Goal: Task Accomplishment & Management: Use online tool/utility

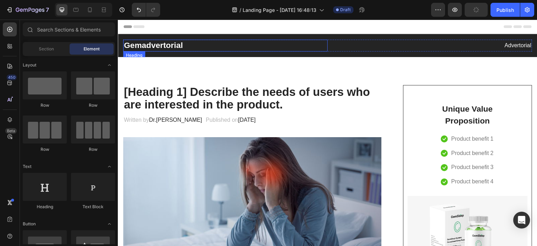
click at [157, 44] on p "Gemadvertorial" at bounding box center [225, 45] width 203 height 10
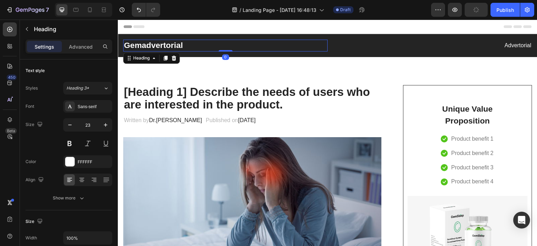
click at [196, 44] on p "Gemadvertorial" at bounding box center [225, 45] width 203 height 10
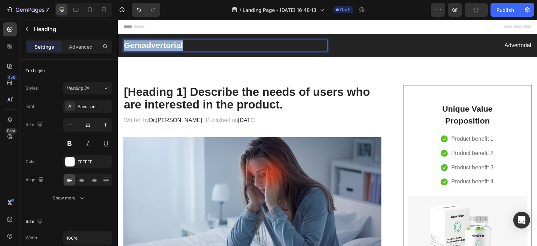
drag, startPoint x: 196, startPoint y: 44, endPoint x: 144, endPoint y: 47, distance: 52.1
click at [144, 47] on p "Gemadvertorial" at bounding box center [225, 45] width 203 height 10
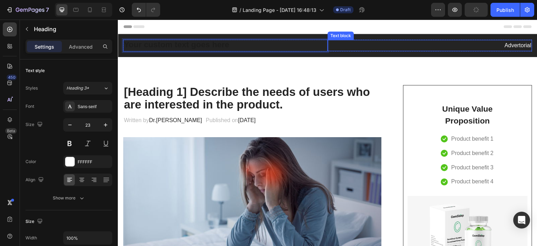
click at [484, 44] on p "Advertorial" at bounding box center [429, 46] width 203 height 10
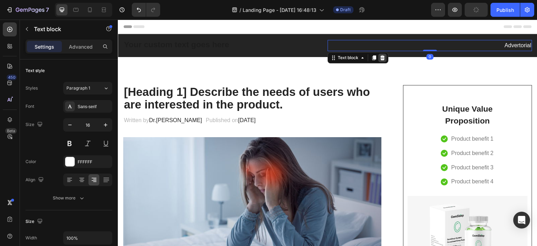
click at [382, 59] on icon at bounding box center [383, 58] width 6 height 6
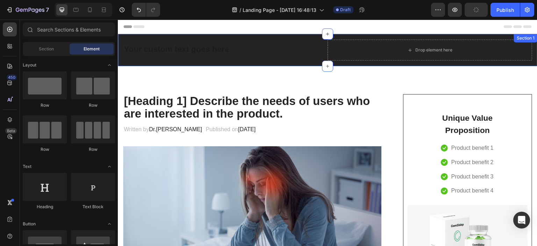
click at [121, 63] on div "Heading Drop element here Row Section 1" at bounding box center [327, 50] width 419 height 32
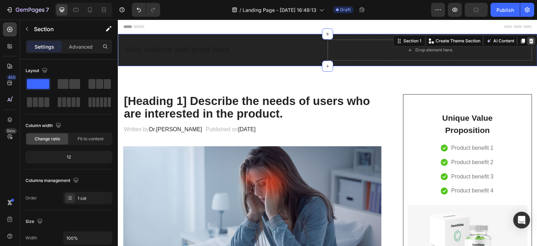
click at [529, 39] on icon at bounding box center [531, 40] width 5 height 5
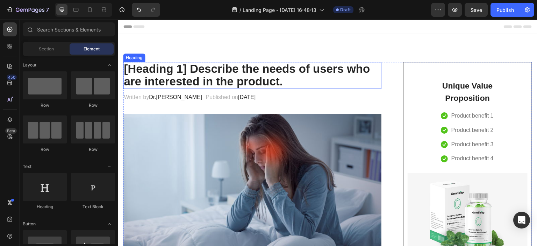
click at [161, 73] on p "[Heading 1] Describe the needs of users who are interested in the product." at bounding box center [252, 76] width 257 height 26
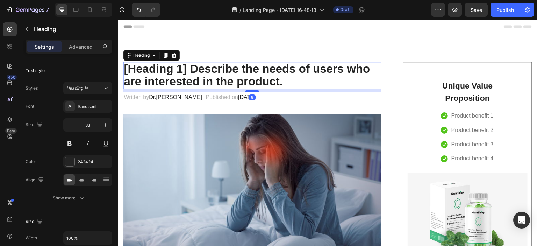
click at [72, 45] on p "Advanced" at bounding box center [81, 46] width 24 height 7
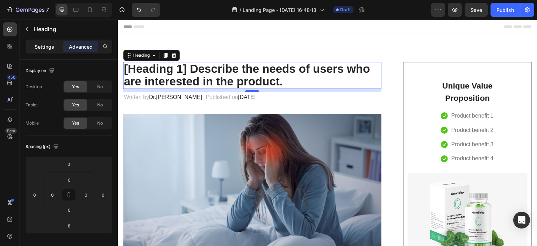
click at [46, 47] on p "Settings" at bounding box center [45, 46] width 20 height 7
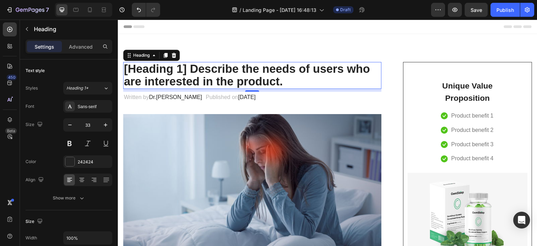
click at [279, 82] on p "[Heading 1] Describe the needs of users who are interested in the product." at bounding box center [252, 76] width 257 height 26
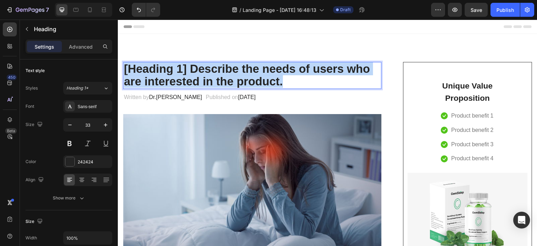
drag, startPoint x: 285, startPoint y: 81, endPoint x: 230, endPoint y: 85, distance: 54.6
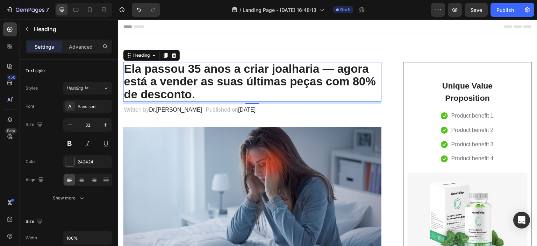
click at [288, 92] on p "Ela passou 35 anos a criar joalharia — agora está a vender as suas últimas peça…" at bounding box center [252, 82] width 257 height 38
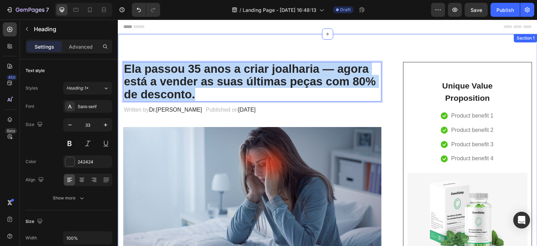
drag, startPoint x: 200, startPoint y: 92, endPoint x: 122, endPoint y: 60, distance: 84.5
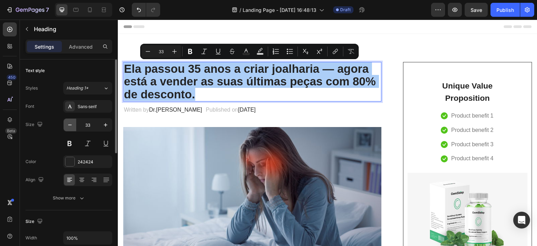
click at [73, 126] on button "button" at bounding box center [70, 124] width 13 height 13
type input "32"
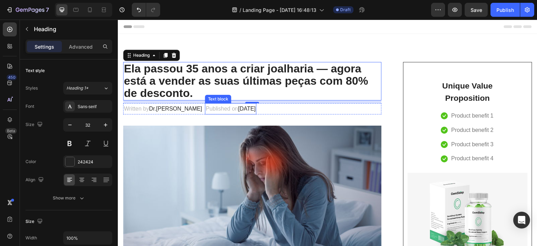
click at [238, 108] on span "[DATE]" at bounding box center [246, 109] width 17 height 6
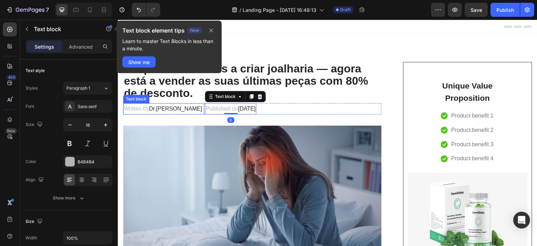
click at [149, 110] on p "Written by Dr.[PERSON_NAME]" at bounding box center [164, 109] width 80 height 10
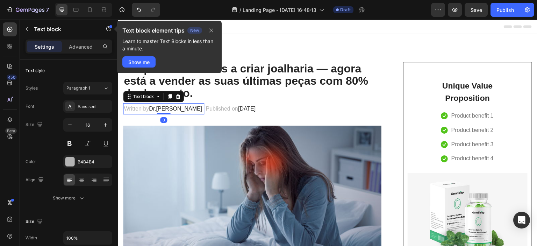
click at [147, 110] on p "Written by Dr.[PERSON_NAME]" at bounding box center [164, 109] width 80 height 10
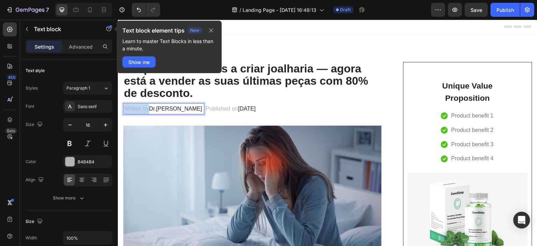
drag, startPoint x: 149, startPoint y: 109, endPoint x: 125, endPoint y: 111, distance: 23.9
click at [125, 111] on p "Written by Dr.[PERSON_NAME]" at bounding box center [164, 109] width 80 height 10
drag, startPoint x: 153, startPoint y: 109, endPoint x: 176, endPoint y: 110, distance: 23.1
click at [176, 110] on span "Dr.[PERSON_NAME]" at bounding box center [176, 109] width 53 height 6
click at [151, 111] on p "Escrito por [PERSON_NAME]" at bounding box center [161, 109] width 74 height 10
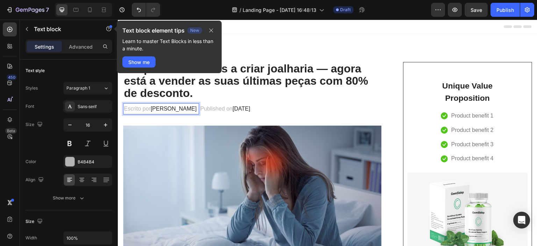
click at [152, 110] on span "[PERSON_NAME]" at bounding box center [173, 109] width 46 height 6
click at [214, 30] on icon "button" at bounding box center [211, 31] width 6 height 6
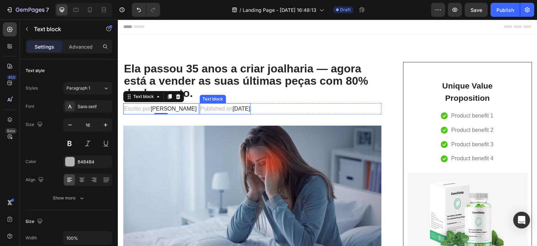
click at [202, 109] on p "Published on [DATE]" at bounding box center [225, 109] width 50 height 10
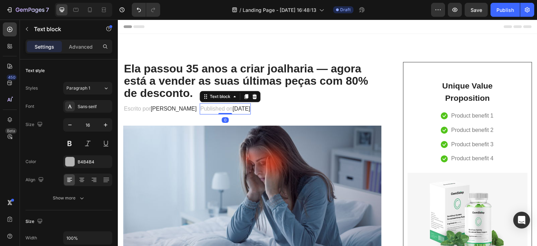
click at [202, 109] on p "Published on [DATE]" at bounding box center [225, 109] width 50 height 10
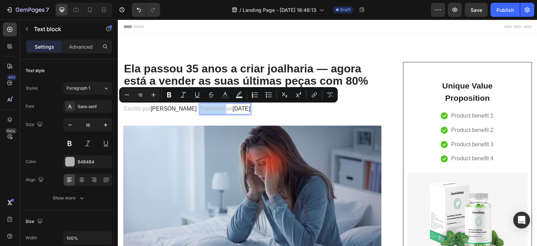
click at [207, 108] on p "Published on [DATE]" at bounding box center [225, 109] width 50 height 10
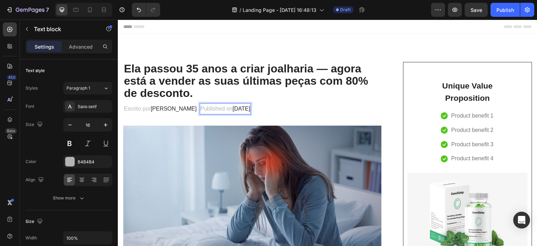
click at [218, 109] on p "Published on [DATE]" at bounding box center [225, 109] width 50 height 10
drag, startPoint x: 219, startPoint y: 109, endPoint x: 202, endPoint y: 109, distance: 17.5
click at [202, 109] on p "Published on [DATE]" at bounding box center [225, 109] width 50 height 10
drag, startPoint x: 219, startPoint y: 110, endPoint x: 224, endPoint y: 110, distance: 4.2
click at [224, 110] on p "Publicad on [DATE]" at bounding box center [223, 109] width 47 height 10
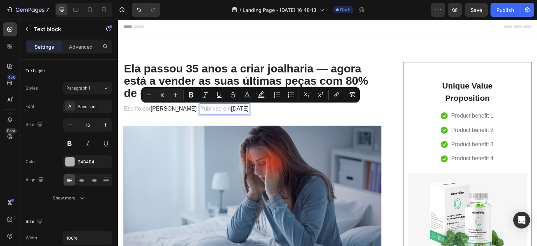
drag, startPoint x: 228, startPoint y: 109, endPoint x: 273, endPoint y: 107, distance: 44.4
click at [248, 107] on span "[DATE]" at bounding box center [239, 109] width 17 height 6
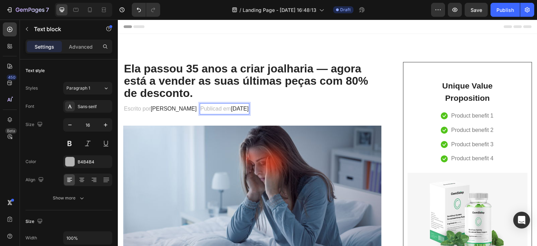
click at [235, 108] on span "[DATE]" at bounding box center [239, 109] width 17 height 6
click at [233, 109] on span "[DATE]" at bounding box center [239, 109] width 17 height 6
click at [249, 110] on div "Publicad em [DATE]" at bounding box center [225, 109] width 50 height 12
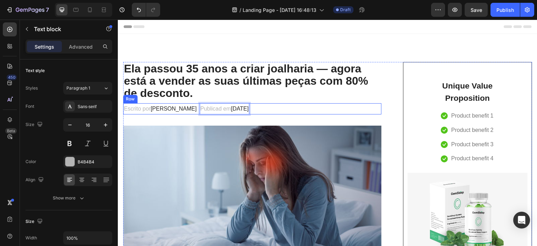
click at [319, 107] on div "Escrito por [PERSON_NAME] Text block Publicad em [DATE] Text block 0 Row" at bounding box center [252, 109] width 258 height 12
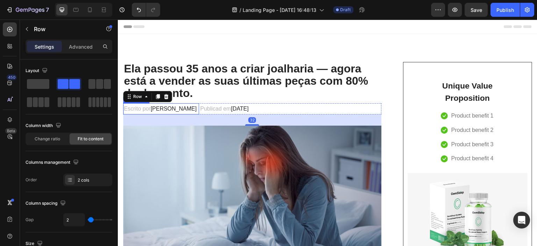
click at [136, 111] on p "Escrito por [PERSON_NAME]" at bounding box center [161, 109] width 74 height 10
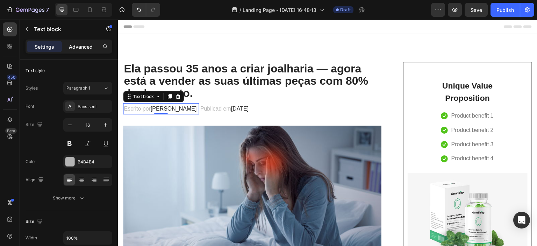
click at [80, 46] on p "Advanced" at bounding box center [81, 46] width 24 height 7
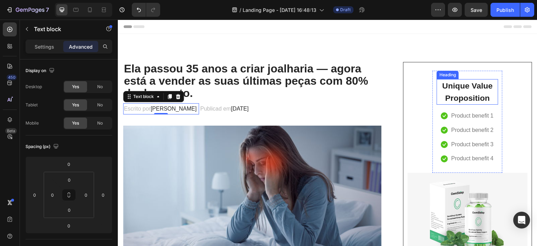
click at [458, 88] on p "Unique Value Proposition" at bounding box center [467, 92] width 60 height 24
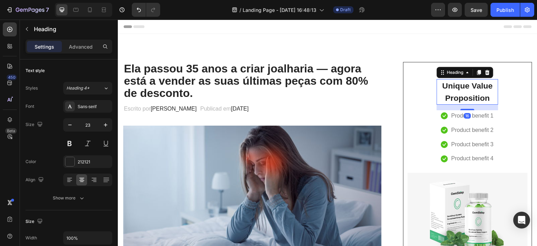
click at [484, 100] on p "Unique Value Proposition" at bounding box center [467, 92] width 60 height 24
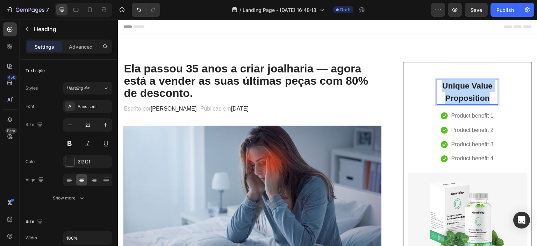
drag, startPoint x: 485, startPoint y: 100, endPoint x: 438, endPoint y: 81, distance: 51.1
click at [438, 81] on p "Unique Value Proposition" at bounding box center [467, 92] width 60 height 24
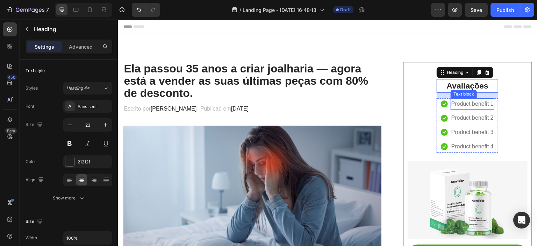
click at [454, 103] on p "Product benefit 1" at bounding box center [472, 104] width 42 height 10
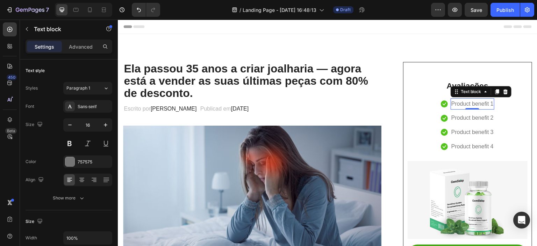
click at [467, 104] on p "Product benefit 1" at bounding box center [472, 104] width 42 height 10
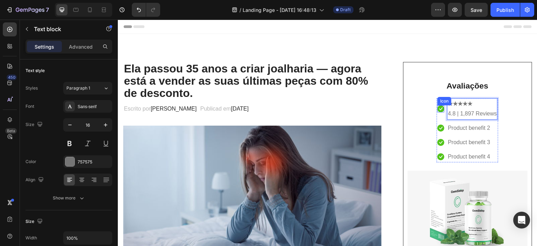
click at [437, 108] on icon at bounding box center [440, 108] width 7 height 7
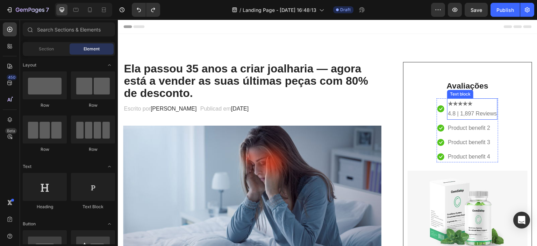
click at [465, 105] on strong "★★★★★" at bounding box center [460, 104] width 24 height 6
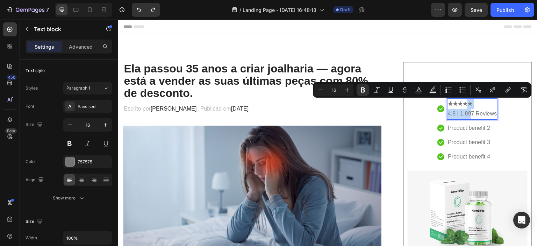
drag, startPoint x: 465, startPoint y: 110, endPoint x: 479, endPoint y: 109, distance: 14.4
click at [479, 109] on p "4.8 | 1,897 Reviews" at bounding box center [472, 114] width 49 height 10
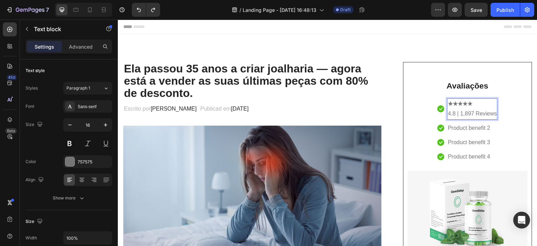
click at [462, 109] on p "4.8 | 1,897 Reviews" at bounding box center [472, 114] width 49 height 10
click at [439, 108] on icon at bounding box center [440, 108] width 7 height 7
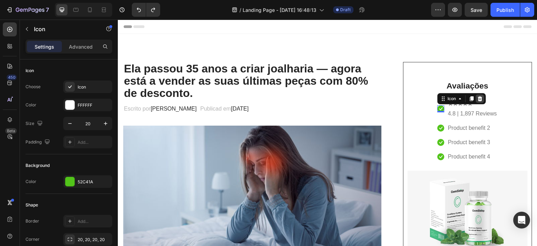
click at [477, 101] on icon at bounding box center [480, 99] width 6 height 6
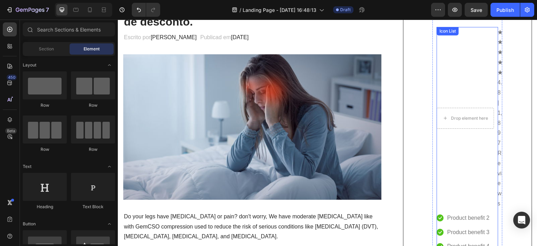
scroll to position [70, 0]
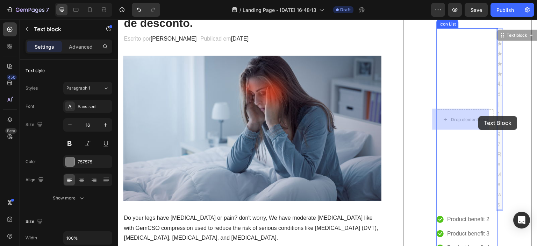
drag, startPoint x: 493, startPoint y: 117, endPoint x: 493, endPoint y: 106, distance: 11.5
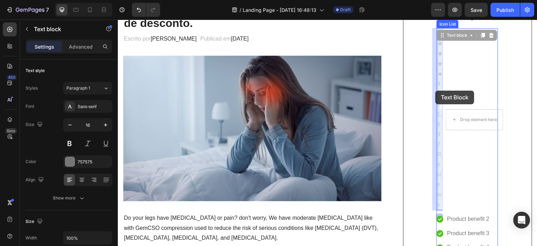
drag, startPoint x: 435, startPoint y: 101, endPoint x: 435, endPoint y: 91, distance: 10.1
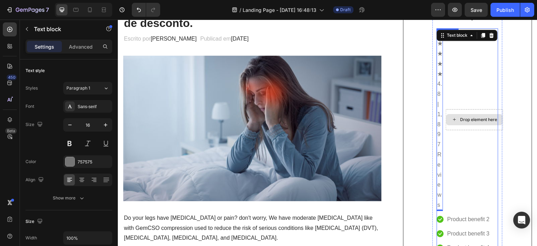
click at [451, 112] on div "Drop element here" at bounding box center [474, 119] width 57 height 21
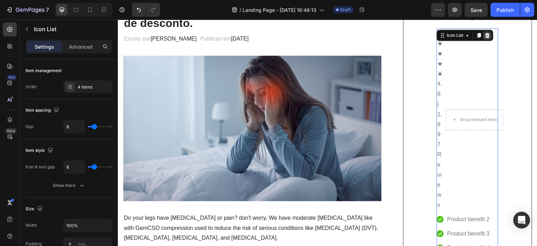
click at [484, 33] on icon at bounding box center [487, 36] width 6 height 6
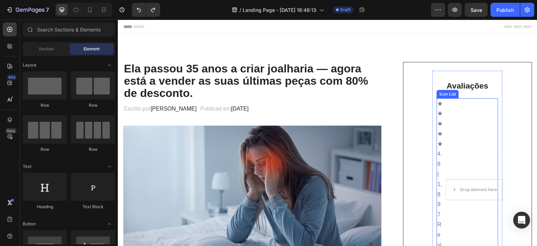
scroll to position [35, 0]
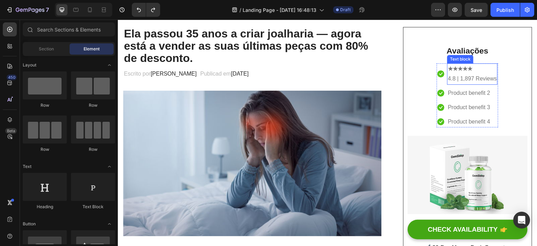
click at [457, 70] on strong "★★★★★" at bounding box center [460, 69] width 24 height 6
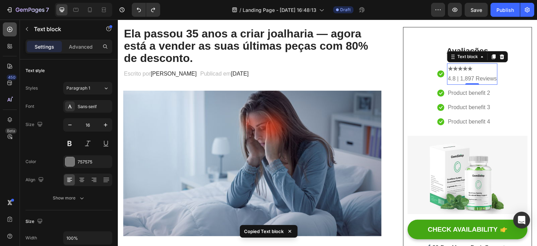
click at [10, 31] on icon at bounding box center [9, 29] width 7 height 7
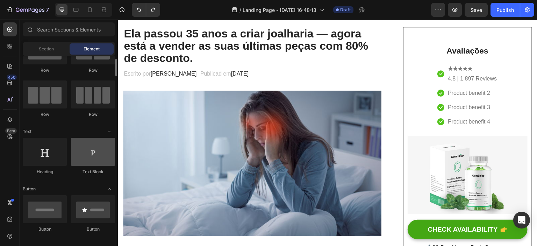
click at [92, 157] on div at bounding box center [93, 152] width 44 height 28
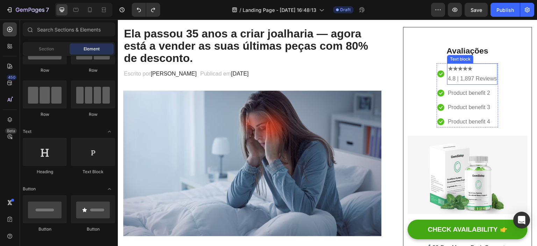
click at [448, 71] on strong "★★★★★" at bounding box center [460, 69] width 24 height 6
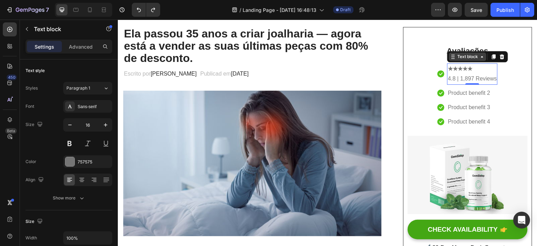
click at [479, 57] on icon at bounding box center [482, 57] width 6 height 6
click at [491, 54] on icon at bounding box center [494, 57] width 6 height 6
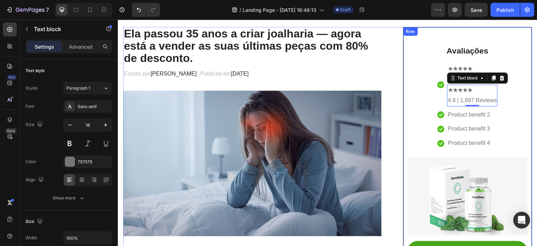
click at [416, 52] on div "Avaliações Heading Icon ★★★★★ 4.8 | 1,897 Reviews Text block ★★★★★ 4.8 | 1,897 …" at bounding box center [467, 155] width 120 height 239
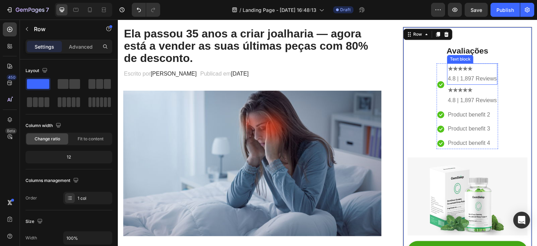
click at [464, 72] on p "★★★★★" at bounding box center [472, 69] width 49 height 10
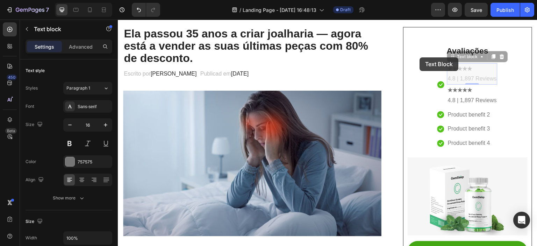
drag, startPoint x: 455, startPoint y: 75, endPoint x: 420, endPoint y: 57, distance: 39.4
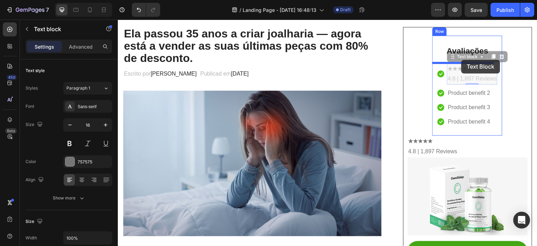
drag, startPoint x: 449, startPoint y: 66, endPoint x: 461, endPoint y: 60, distance: 13.9
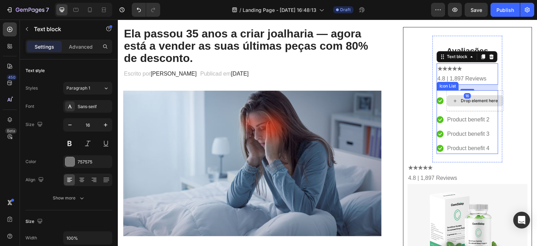
click at [439, 108] on li "Icon Drop element here" at bounding box center [467, 100] width 62 height 21
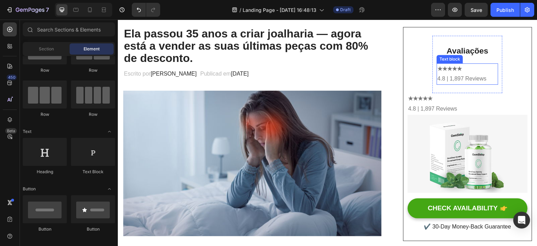
click at [450, 74] on p "4.8 | 1,897 Reviews" at bounding box center [467, 79] width 60 height 10
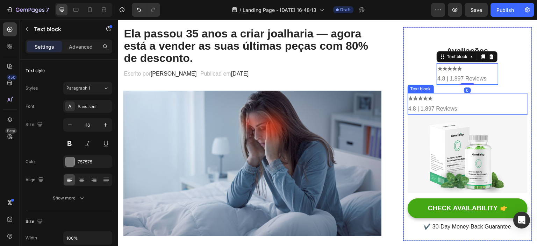
click at [437, 102] on p "★★★★★" at bounding box center [467, 99] width 118 height 10
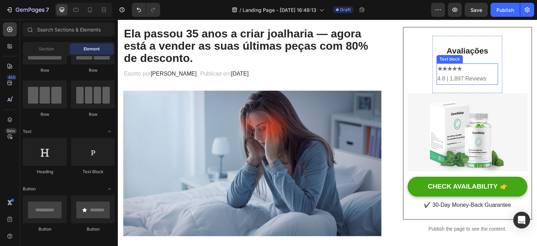
click at [465, 75] on p "4.8 | 1,897 Reviews" at bounding box center [467, 79] width 60 height 10
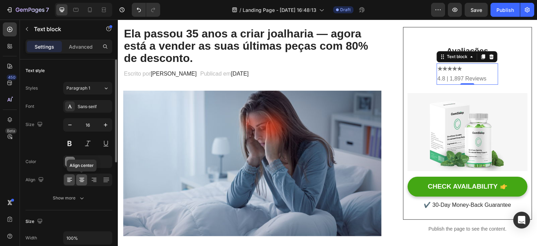
click at [82, 178] on icon at bounding box center [81, 179] width 7 height 7
click at [467, 69] on strong "★★★★★" at bounding box center [467, 69] width 24 height 6
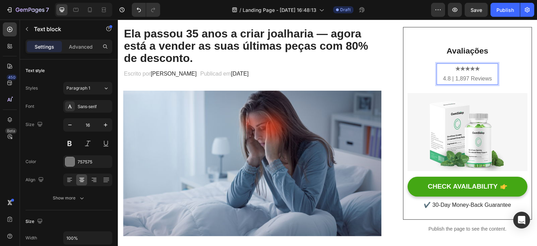
click at [472, 68] on strong "★★★★★" at bounding box center [467, 69] width 24 height 6
drag, startPoint x: 477, startPoint y: 67, endPoint x: 451, endPoint y: 70, distance: 26.1
click at [451, 70] on p "★★★★★" at bounding box center [467, 69] width 60 height 10
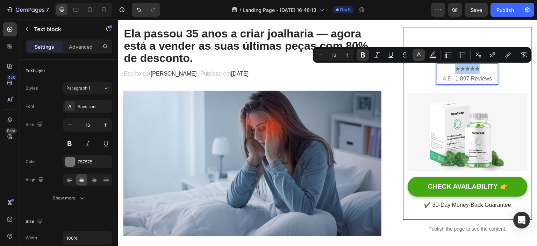
click at [421, 56] on icon "Editor contextual toolbar" at bounding box center [418, 54] width 7 height 7
type input "757575"
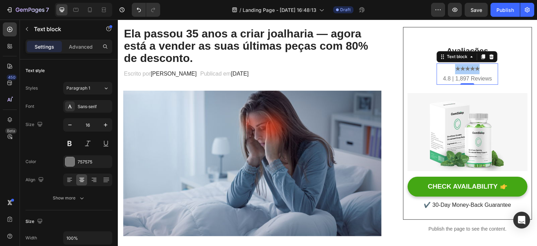
drag, startPoint x: 491, startPoint y: 174, endPoint x: 500, endPoint y: 172, distance: 9.3
click at [457, 70] on strong "★★★★★" at bounding box center [467, 69] width 24 height 6
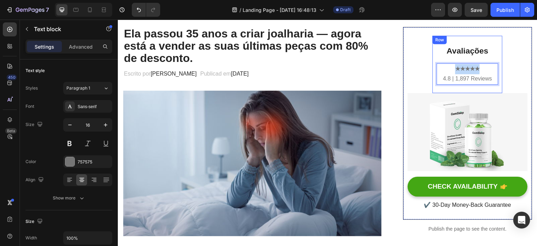
drag, startPoint x: 477, startPoint y: 67, endPoint x: 418, endPoint y: 64, distance: 59.1
click at [418, 64] on div "Avaliações Heading ★★★★★ 4.8 | 1,897 Reviews Text block 0 Row Image CHECK AVAIL…" at bounding box center [467, 123] width 120 height 175
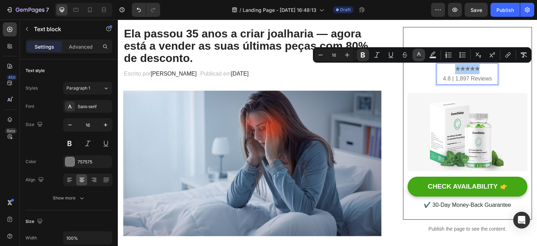
click at [414, 54] on button "Text Color" at bounding box center [418, 55] width 13 height 13
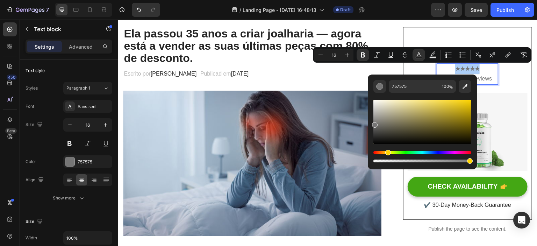
drag, startPoint x: 376, startPoint y: 152, endPoint x: 392, endPoint y: 144, distance: 17.4
click at [387, 151] on div "Hue" at bounding box center [388, 153] width 6 height 6
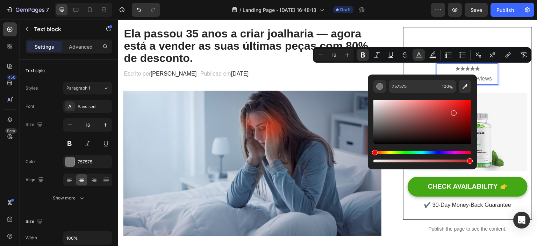
drag, startPoint x: 408, startPoint y: 127, endPoint x: 450, endPoint y: 114, distance: 44.1
click at [451, 112] on div "Editor contextual toolbar" at bounding box center [422, 122] width 98 height 44
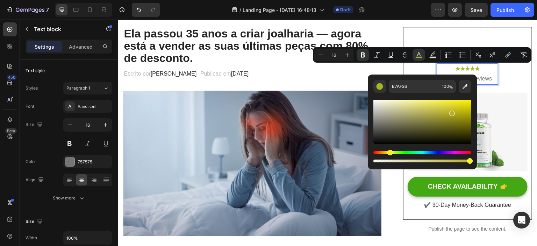
drag, startPoint x: 372, startPoint y: 152, endPoint x: 389, endPoint y: 152, distance: 16.8
click at [389, 152] on div "Hue" at bounding box center [390, 153] width 6 height 6
drag, startPoint x: 453, startPoint y: 113, endPoint x: 454, endPoint y: 102, distance: 10.2
click at [454, 102] on div "Editor contextual toolbar" at bounding box center [455, 104] width 6 height 6
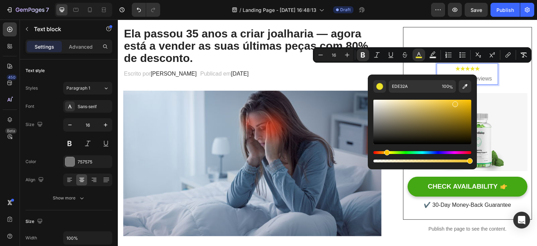
type input "ECBF29"
click at [386, 152] on div "Hue" at bounding box center [387, 153] width 6 height 6
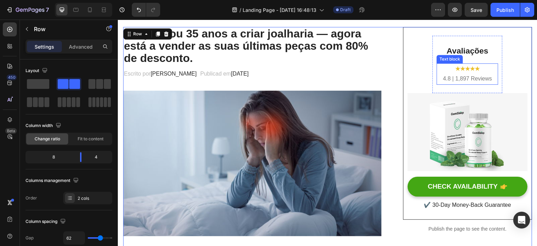
click at [471, 82] on p "4.8 | 1,897 Reviews" at bounding box center [467, 79] width 60 height 10
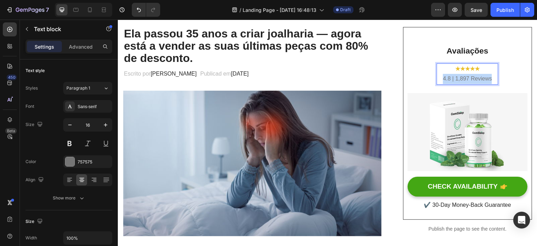
drag, startPoint x: 489, startPoint y: 77, endPoint x: 437, endPoint y: 81, distance: 52.2
click at [437, 81] on p "4.8 | 1,897 Reviews" at bounding box center [467, 79] width 60 height 10
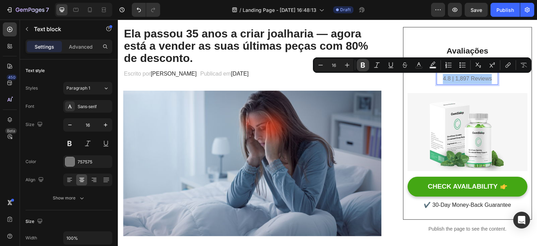
click at [362, 64] on icon "Editor contextual toolbar" at bounding box center [362, 65] width 7 height 7
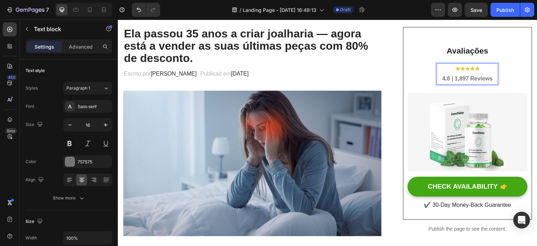
click at [465, 78] on strong "4.8 | 1,897 Reviews" at bounding box center [467, 78] width 50 height 6
drag, startPoint x: 465, startPoint y: 78, endPoint x: 482, endPoint y: 77, distance: 16.1
click at [482, 77] on strong "4.8 | 1,897 Reviews" at bounding box center [467, 78] width 50 height 6
click at [483, 79] on p "4.8 | 1,897 A" at bounding box center [467, 79] width 60 height 10
click at [484, 77] on p "4.8 | 1,897 Av" at bounding box center [467, 79] width 60 height 10
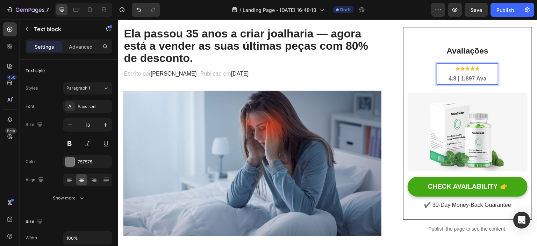
click at [483, 79] on p "4.8 | 1,897 Ava" at bounding box center [467, 79] width 60 height 10
click at [484, 79] on p "4.8 | 1,897 Aval" at bounding box center [467, 79] width 60 height 10
click at [485, 78] on p "4.8 | 1,897 Avali" at bounding box center [467, 79] width 60 height 10
click at [486, 78] on p "4.8 | 1,897 Avalia" at bounding box center [467, 79] width 60 height 10
click at [487, 81] on p "4.8 | 1,897 Avaliaç" at bounding box center [467, 79] width 60 height 10
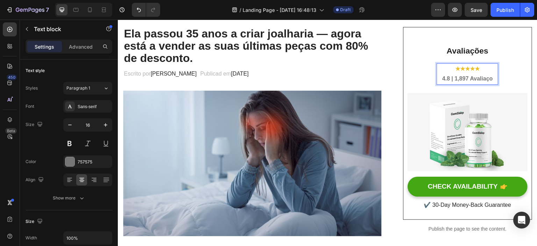
click at [491, 79] on p "4.8 | 1,897 Avaliaço" at bounding box center [467, 79] width 60 height 10
click at [491, 79] on p "4.8 | 1,897 Avaliaçoe" at bounding box center [467, 79] width 60 height 10
click at [481, 70] on p "★★★★★" at bounding box center [467, 69] width 60 height 10
click at [478, 80] on strong "4.8 | 1,897 Avaliaçoes" at bounding box center [467, 78] width 57 height 6
click at [486, 77] on strong "4.8 | 1,897 Avaliaçoes" at bounding box center [467, 78] width 57 height 6
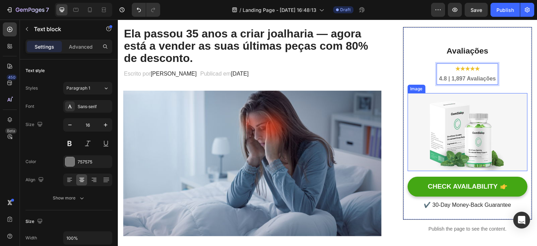
click at [457, 104] on img at bounding box center [467, 132] width 120 height 78
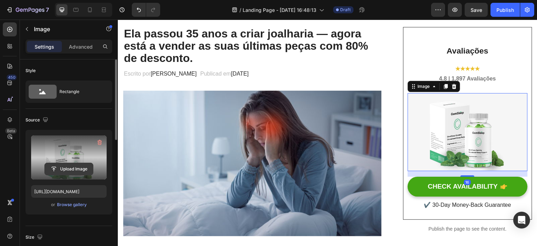
click at [65, 167] on input "file" at bounding box center [69, 169] width 48 height 12
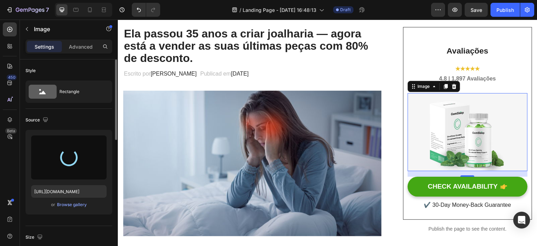
type input "[URL][DOMAIN_NAME]"
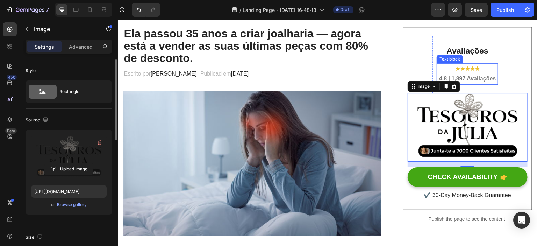
click at [474, 77] on strong "4.8 | 1,897 Avaliações" at bounding box center [467, 78] width 57 height 6
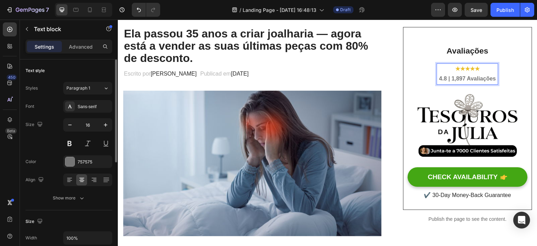
click at [453, 79] on strong "4.8 | 1,897 Avaliações" at bounding box center [467, 78] width 57 height 6
click at [448, 80] on strong "4.8 | 1,897 Avaliações" at bounding box center [467, 78] width 57 height 6
click at [450, 80] on strong "4.8 | 1,897 Avaliações" at bounding box center [467, 78] width 57 height 6
click at [480, 71] on p "★★★★★" at bounding box center [467, 69] width 60 height 10
click at [407, 168] on div "CHECK AVAILABILITY Button" at bounding box center [467, 177] width 120 height 20
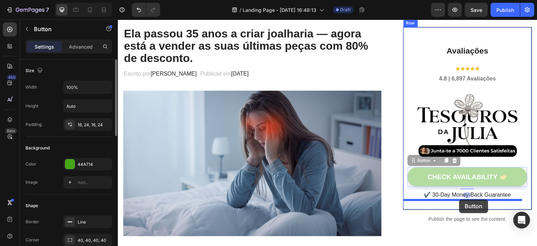
drag, startPoint x: 405, startPoint y: 166, endPoint x: 459, endPoint y: 199, distance: 63.4
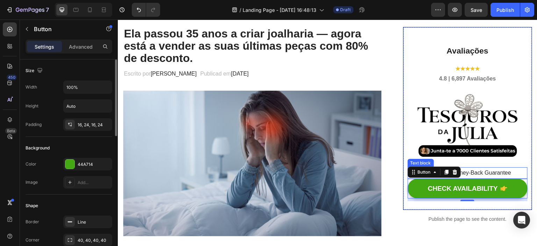
click at [485, 171] on p "✔️ 30-Day Money-Back Guarantee" at bounding box center [467, 173] width 118 height 10
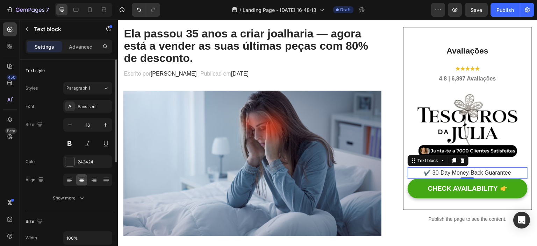
click at [471, 169] on p "✔️ 30-Day Money-Back Guarantee" at bounding box center [467, 173] width 118 height 10
click at [502, 171] on p "✔️ 30-Day Money-Back Guarantee" at bounding box center [467, 173] width 118 height 10
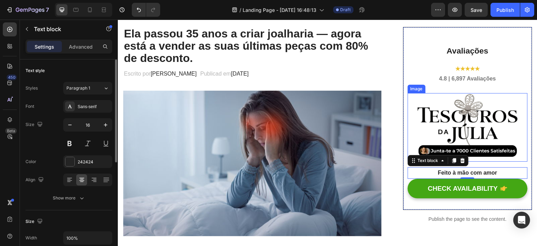
click at [478, 149] on img at bounding box center [467, 127] width 120 height 68
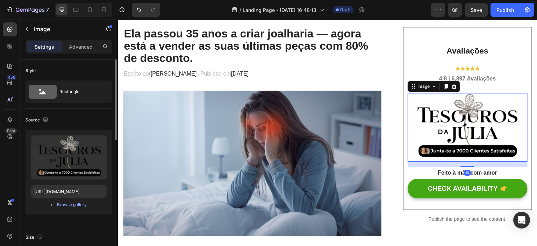
click at [475, 128] on img at bounding box center [467, 127] width 120 height 68
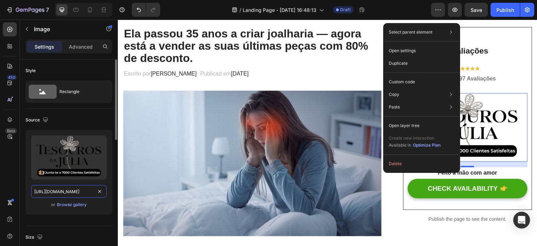
click at [84, 193] on input "[URL][DOMAIN_NAME]" at bounding box center [68, 191] width 75 height 13
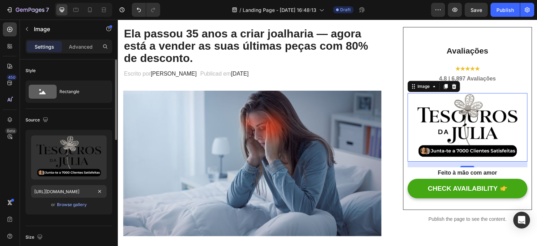
click at [96, 211] on div "Upload Image [URL][DOMAIN_NAME] or Browse gallery" at bounding box center [69, 172] width 87 height 85
click at [443, 84] on icon at bounding box center [446, 87] width 6 height 6
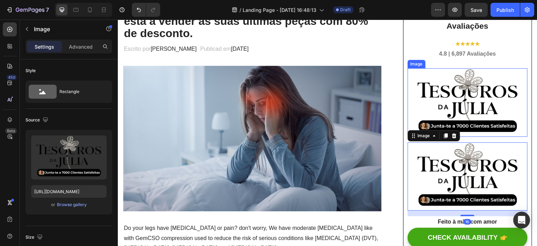
scroll to position [105, 0]
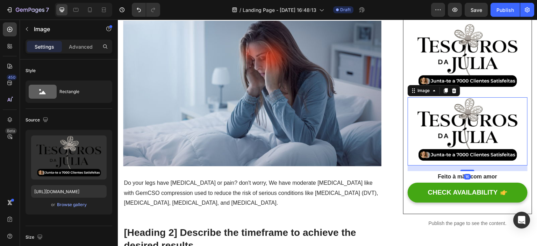
click at [461, 124] on img at bounding box center [467, 131] width 120 height 68
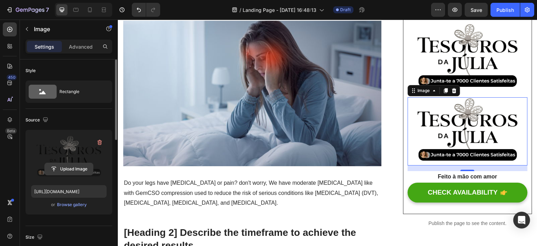
click at [63, 167] on input "file" at bounding box center [69, 169] width 48 height 12
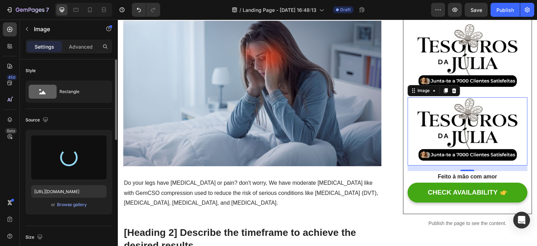
type input "[URL][DOMAIN_NAME]"
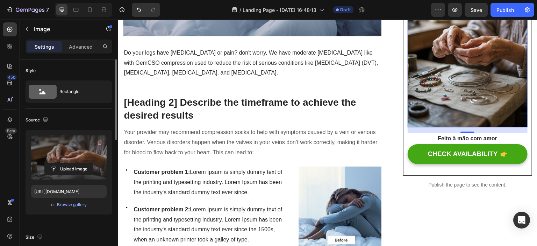
scroll to position [245, 0]
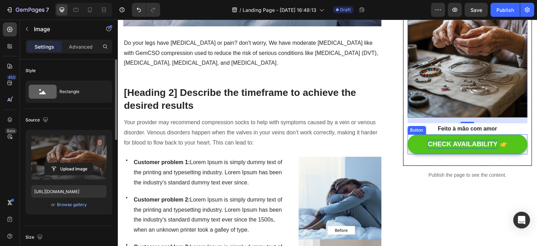
click at [452, 144] on div "CHECK AVAILABILITY" at bounding box center [463, 144] width 70 height 9
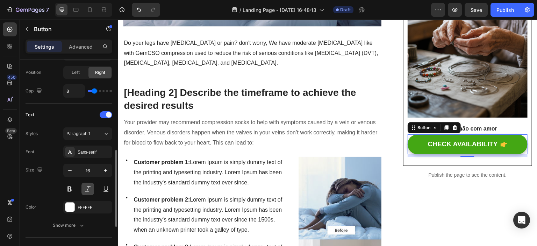
scroll to position [349, 0]
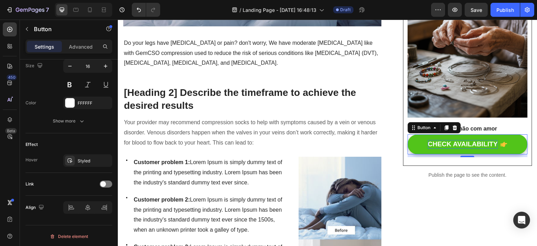
click at [473, 140] on div "CHECK AVAILABILITY" at bounding box center [463, 144] width 70 height 9
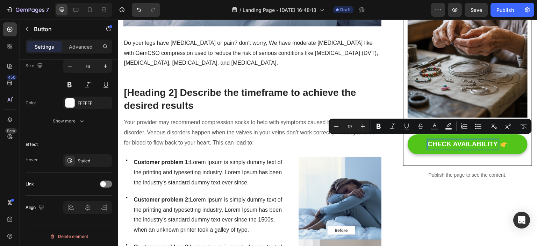
click at [476, 140] on p "CHECK AVAILABILITY" at bounding box center [463, 144] width 70 height 9
drag, startPoint x: 425, startPoint y: 144, endPoint x: 493, endPoint y: 149, distance: 68.3
click at [493, 149] on button "CHECK AVAILABILITY" at bounding box center [467, 144] width 120 height 20
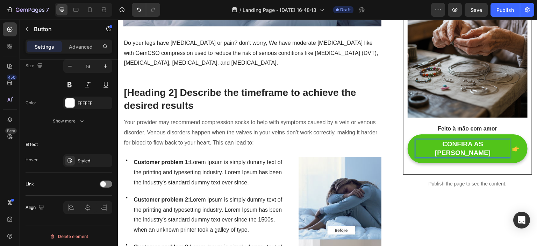
click at [512, 146] on icon "<p>CONFIRA AS JÓIAS DA LARA</p>" at bounding box center [515, 148] width 7 height 5
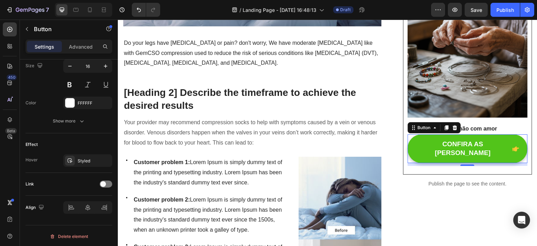
click at [512, 147] on icon "<p>CONFIRA AS JÓIAS DA LARA</p>" at bounding box center [515, 148] width 7 height 5
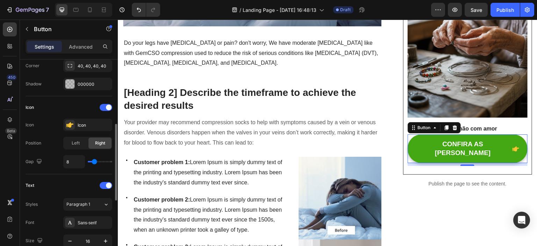
scroll to position [139, 0]
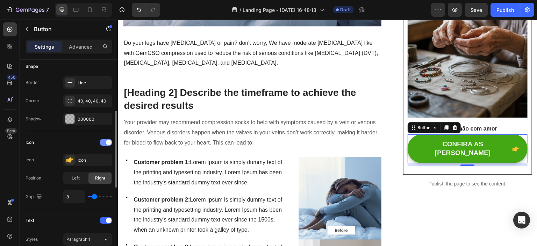
click at [104, 143] on div at bounding box center [106, 142] width 13 height 7
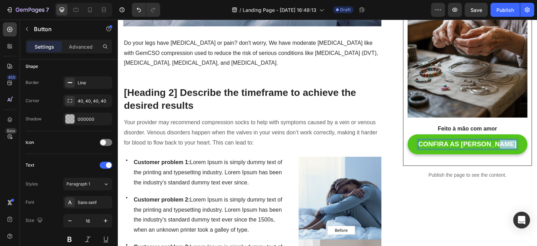
drag, startPoint x: 491, startPoint y: 142, endPoint x: 508, endPoint y: 138, distance: 17.5
click at [508, 140] on p "CONFIRA AS [PERSON_NAME]" at bounding box center [467, 144] width 99 height 9
click at [478, 148] on p "CONFIRA AS JÓIAS DA JÚLIAlia" at bounding box center [467, 144] width 102 height 9
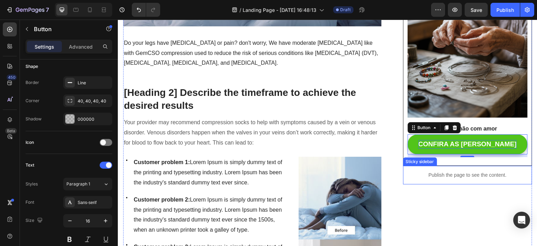
click at [489, 171] on p "Publish the page to see the content." at bounding box center [467, 174] width 129 height 7
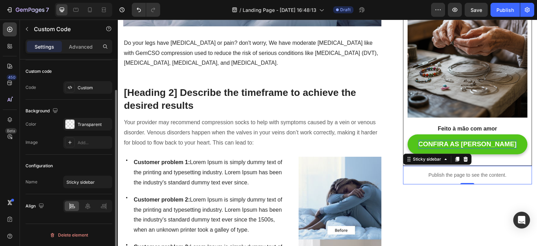
scroll to position [0, 0]
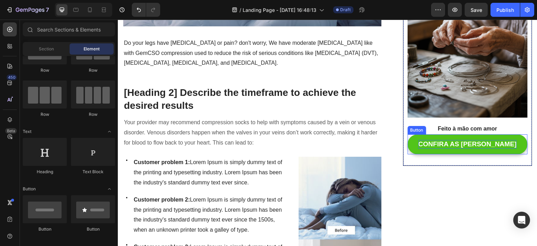
click at [407, 141] on button "CONFIRA AS [PERSON_NAME]" at bounding box center [467, 144] width 120 height 20
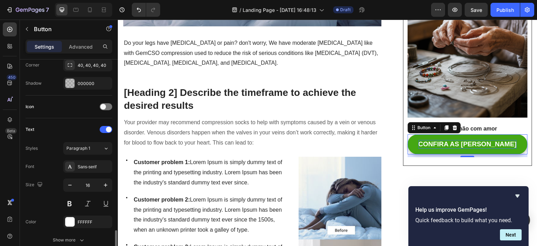
scroll to position [294, 0]
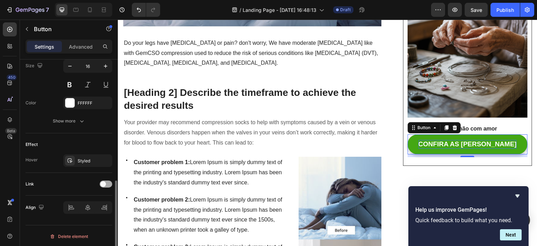
click at [106, 181] on div at bounding box center [106, 183] width 13 height 7
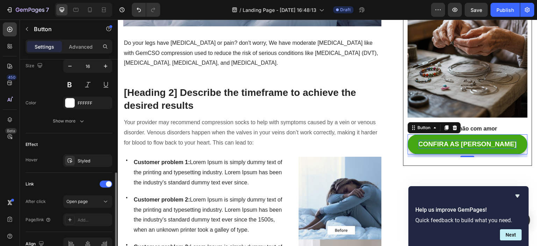
scroll to position [330, 0]
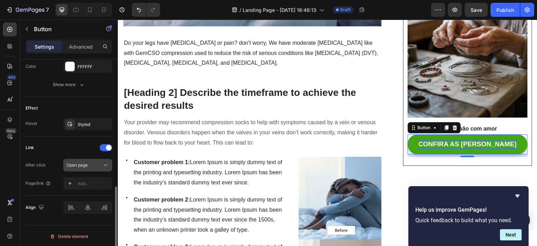
click at [80, 164] on span "Open page" at bounding box center [76, 164] width 21 height 5
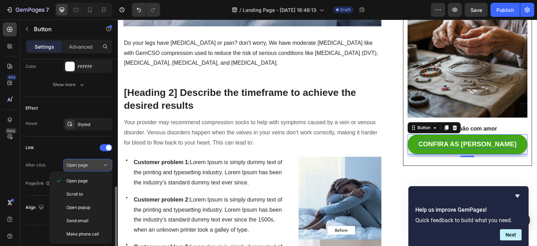
click at [80, 164] on span "Open page" at bounding box center [76, 164] width 21 height 5
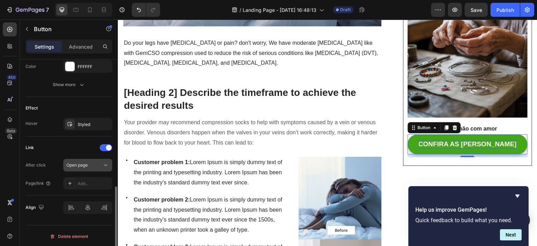
click at [80, 164] on span "Open page" at bounding box center [76, 164] width 21 height 5
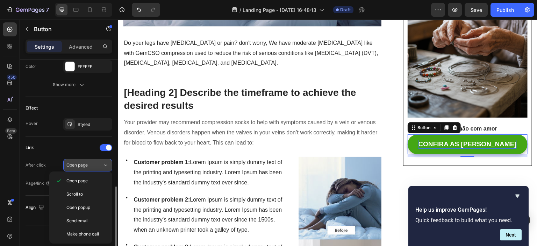
click at [81, 162] on span "Open page" at bounding box center [76, 164] width 21 height 5
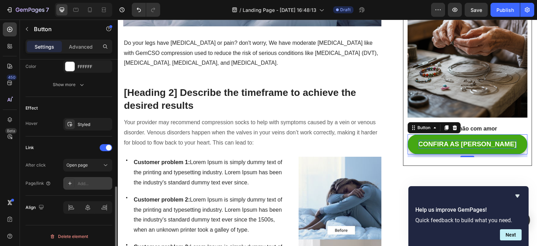
click at [77, 186] on div "Add..." at bounding box center [87, 183] width 49 height 13
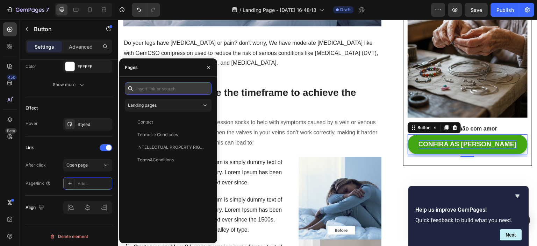
click at [167, 87] on input "text" at bounding box center [168, 88] width 87 height 13
paste input "[URL][DOMAIN_NAME]"
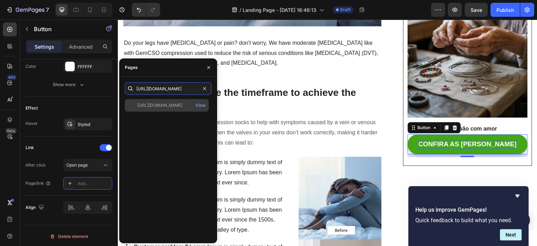
type input "[URL][DOMAIN_NAME]"
click at [176, 104] on div "[URL][DOMAIN_NAME]" at bounding box center [159, 105] width 45 height 6
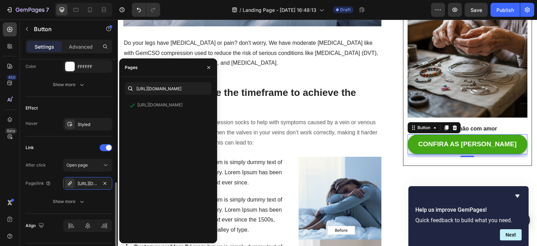
click at [104, 209] on div "Link After click Open page Page/link [URL][DOMAIN_NAME] Show more" at bounding box center [69, 174] width 87 height 77
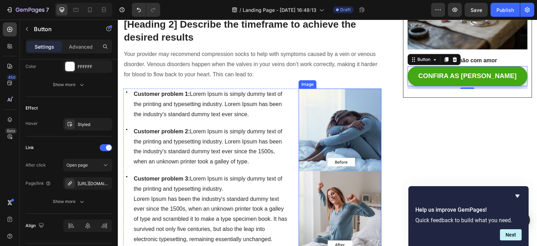
scroll to position [315, 0]
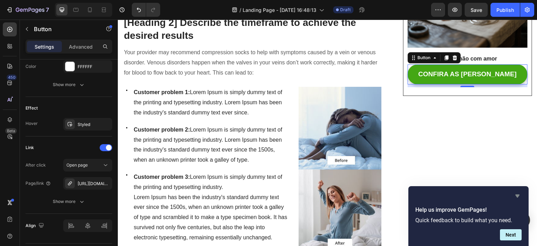
click at [518, 197] on icon "Hide survey" at bounding box center [517, 196] width 8 height 8
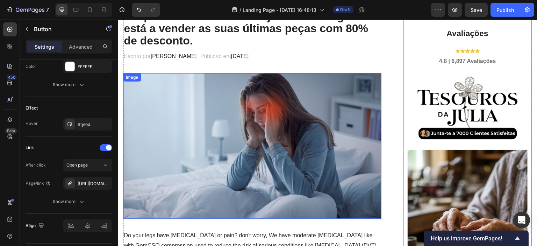
scroll to position [35, 0]
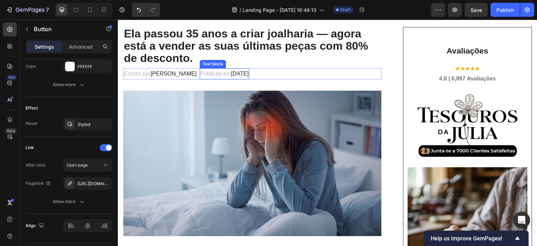
click at [248, 73] on span "[DATE]" at bounding box center [239, 74] width 17 height 6
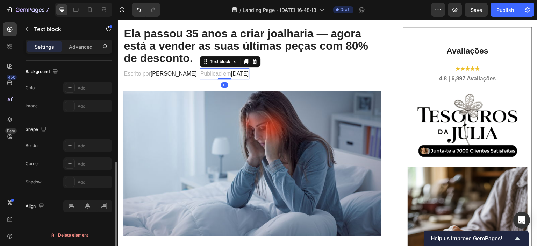
scroll to position [0, 0]
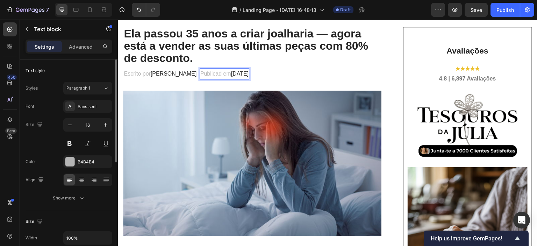
click at [248, 74] on span "[DATE]" at bounding box center [239, 74] width 17 height 6
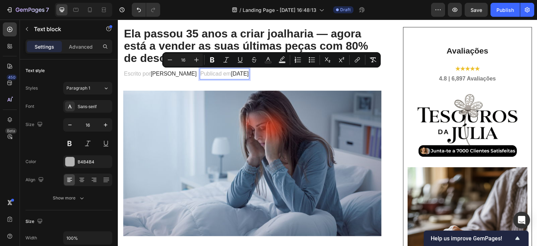
click at [248, 74] on span "[DATE]" at bounding box center [239, 74] width 17 height 6
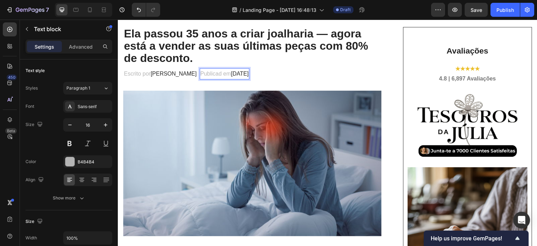
click at [248, 74] on span "[DATE]" at bounding box center [239, 74] width 17 height 6
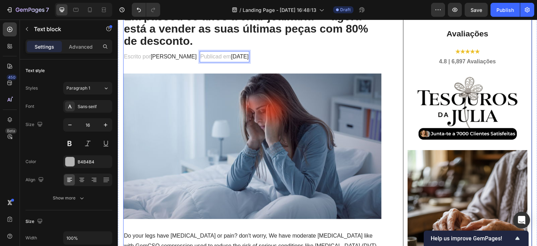
scroll to position [70, 0]
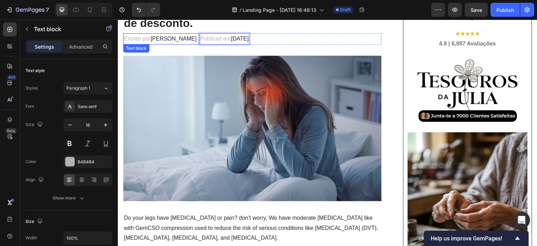
click at [170, 38] on span "[PERSON_NAME]" at bounding box center [173, 39] width 46 height 6
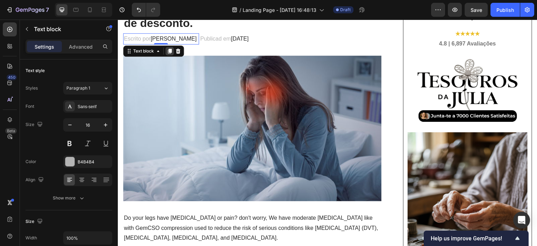
click at [167, 51] on icon at bounding box center [170, 51] width 6 height 6
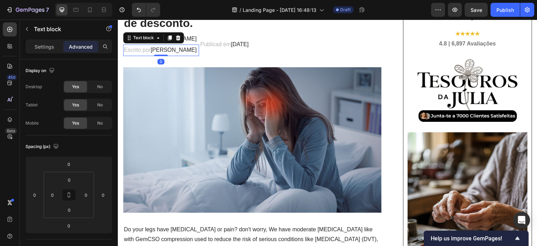
click at [161, 51] on span "[PERSON_NAME]" at bounding box center [173, 50] width 46 height 6
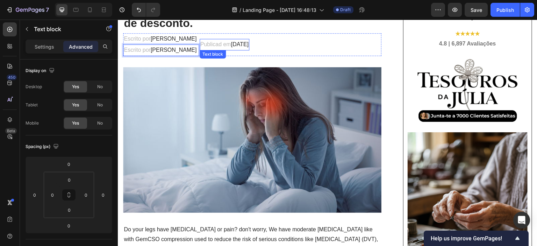
click at [245, 46] on span "[DATE]" at bounding box center [239, 44] width 17 height 6
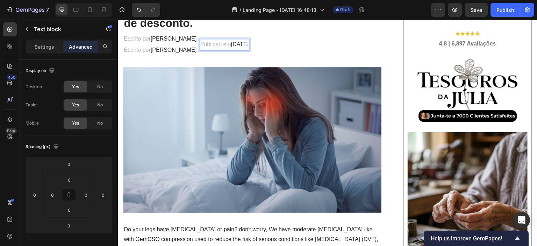
click at [249, 44] on div "Publicad em [DATE]" at bounding box center [225, 45] width 50 height 12
click at [248, 45] on span "[DATE]" at bounding box center [239, 44] width 17 height 6
click at [248, 46] on span "[DATE]" at bounding box center [239, 44] width 17 height 6
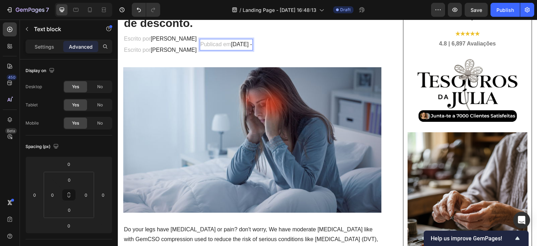
click at [218, 45] on p "Publicad em [DATE] -" at bounding box center [226, 44] width 52 height 10
click at [217, 46] on p "Publicad em [DATE] -" at bounding box center [226, 44] width 52 height 10
click at [217, 45] on p "Publicad em [DATE] -" at bounding box center [226, 44] width 52 height 10
click at [255, 46] on span "[DATE] -" at bounding box center [244, 44] width 21 height 6
click at [255, 45] on span "[DATE] -" at bounding box center [244, 44] width 21 height 6
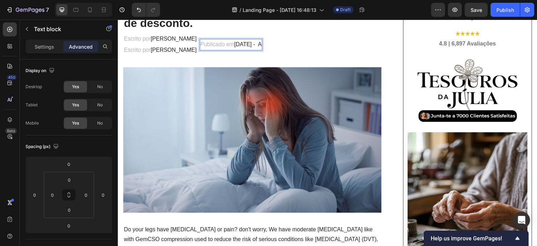
click at [261, 45] on span "[DATE] - A" at bounding box center [248, 44] width 28 height 6
click at [261, 44] on span "[DATE] - A" at bounding box center [248, 44] width 28 height 6
click at [262, 44] on div "Publicado em [DATE] - A" at bounding box center [231, 45] width 63 height 12
click at [261, 45] on span "[DATE] - A" at bounding box center [248, 44] width 28 height 6
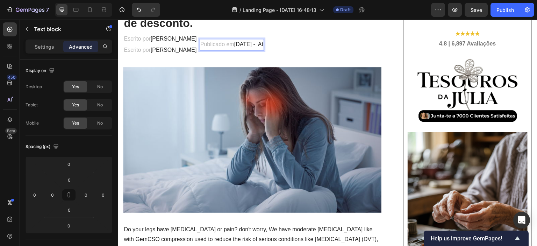
click at [263, 44] on span "[DATE] - At" at bounding box center [248, 44] width 29 height 6
click at [266, 46] on span "[DATE] - Atu" at bounding box center [250, 44] width 32 height 6
click at [271, 46] on span "[DATE] - Atu a" at bounding box center [252, 44] width 37 height 6
click at [304, 46] on span "[DATE] - [GEOGRAPHIC_DATA]" at bounding box center [275, 44] width 82 height 6
click at [270, 47] on span "[DATE] - Atual" at bounding box center [252, 44] width 37 height 6
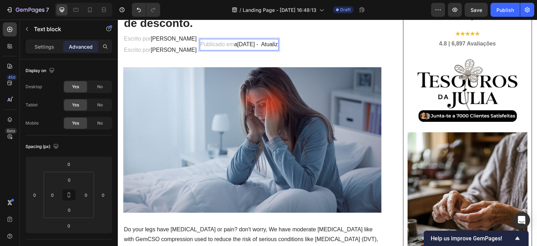
click at [234, 48] on p "Publicado em a[DATE] - Atualiz" at bounding box center [239, 44] width 78 height 10
click at [275, 46] on div "Publicado em [DATE] - Atualiz" at bounding box center [238, 45] width 76 height 12
click at [277, 46] on span "[DATE] - Atualiza" at bounding box center [256, 44] width 44 height 6
click at [281, 46] on span "[DATE] - Atualizad" at bounding box center [257, 44] width 47 height 6
click at [286, 47] on span "[DATE] - Atualizado" at bounding box center [261, 44] width 50 height 6
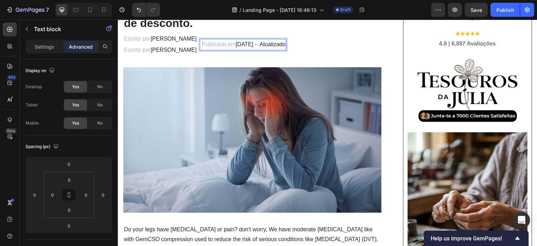
click at [200, 43] on p "Publicado em [DATE] - Atualizado" at bounding box center [242, 44] width 85 height 10
click at [168, 40] on span "[PERSON_NAME]" at bounding box center [173, 39] width 46 height 6
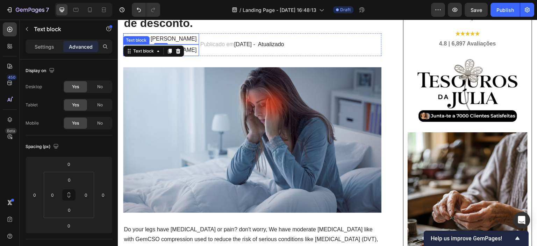
click at [188, 51] on span "[PERSON_NAME]" at bounding box center [173, 50] width 46 height 6
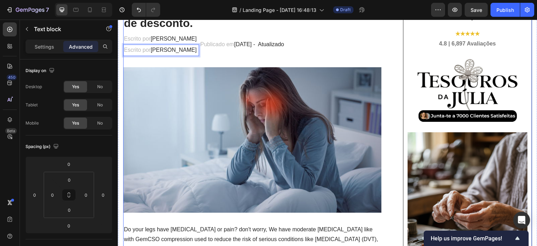
drag, startPoint x: 183, startPoint y: 49, endPoint x: 176, endPoint y: 49, distance: 7.3
click at [166, 48] on span "[PERSON_NAME]" at bounding box center [173, 50] width 46 height 6
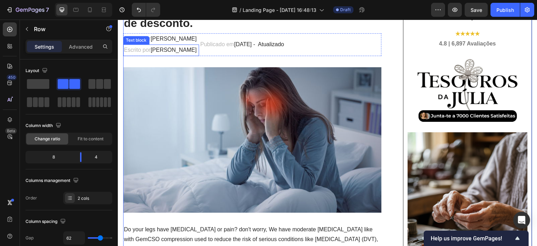
click at [153, 53] on p "Escrito por [PERSON_NAME]" at bounding box center [161, 50] width 74 height 10
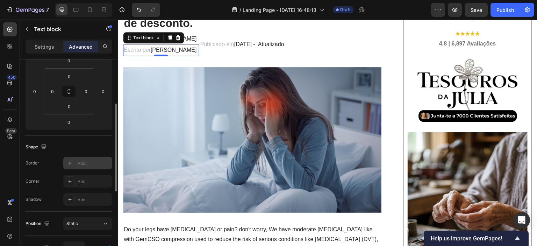
scroll to position [0, 0]
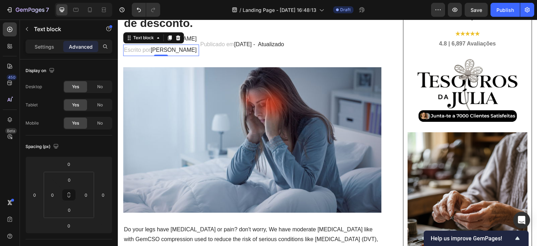
click at [91, 46] on p "Advanced" at bounding box center [81, 46] width 24 height 7
click at [82, 64] on div "Display on Desktop Yes No Tablet Yes No Mobile Yes No" at bounding box center [69, 97] width 87 height 76
click at [136, 50] on p "Escrito por [PERSON_NAME]" at bounding box center [161, 50] width 74 height 10
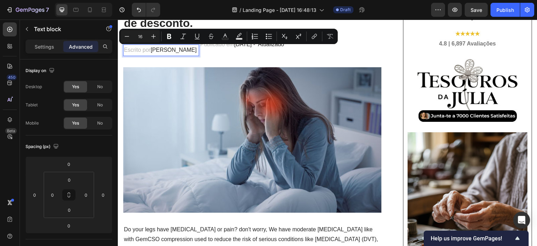
click at [144, 50] on p "Escrito por [PERSON_NAME]" at bounding box center [161, 50] width 74 height 10
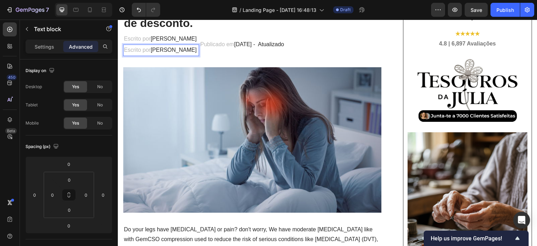
drag, startPoint x: 123, startPoint y: 51, endPoint x: 192, endPoint y: 49, distance: 68.5
click at [192, 49] on div "Escrito por [PERSON_NAME]" at bounding box center [161, 50] width 76 height 12
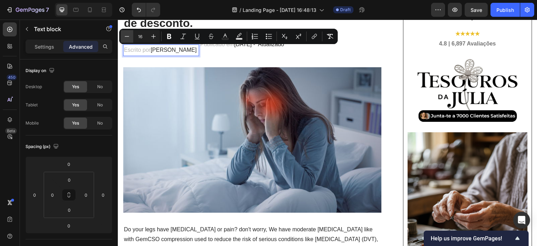
click at [129, 35] on icon "Editor contextual toolbar" at bounding box center [126, 36] width 7 height 7
type input "12"
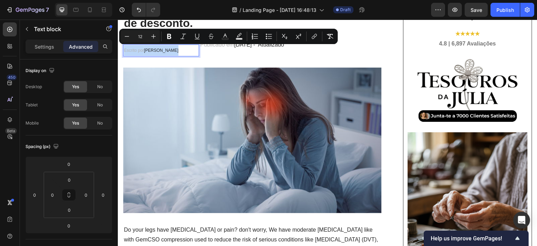
click at [200, 51] on div "Publicado em [DATE] - Atualizado Text block" at bounding box center [242, 44] width 85 height 23
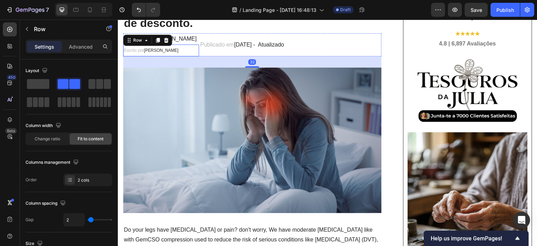
click at [181, 50] on p "Escrito por [PERSON_NAME]" at bounding box center [161, 50] width 74 height 10
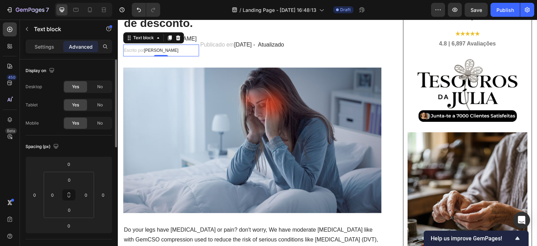
scroll to position [35, 0]
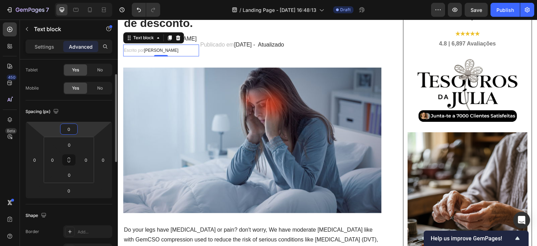
click at [69, 130] on input "0" at bounding box center [69, 129] width 14 height 10
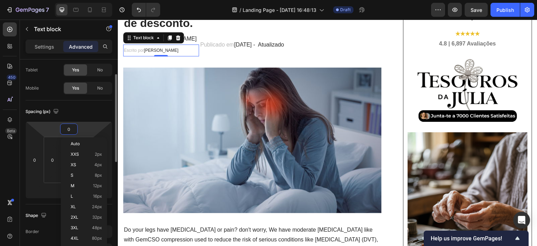
click at [87, 107] on div "Spacing (px)" at bounding box center [69, 111] width 87 height 11
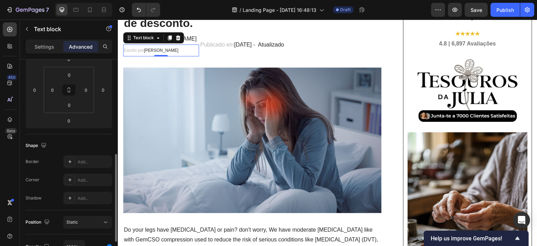
scroll to position [175, 0]
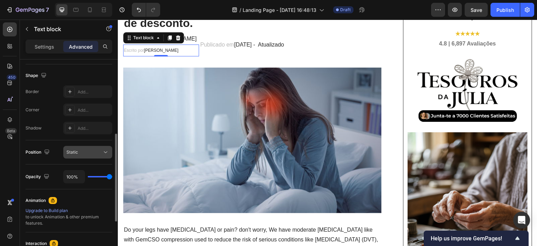
click at [84, 150] on div "Static" at bounding box center [84, 152] width 36 height 6
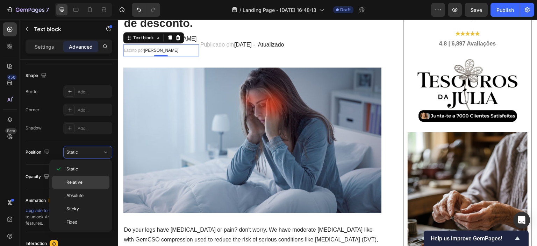
click at [81, 178] on div "Relative" at bounding box center [80, 181] width 57 height 13
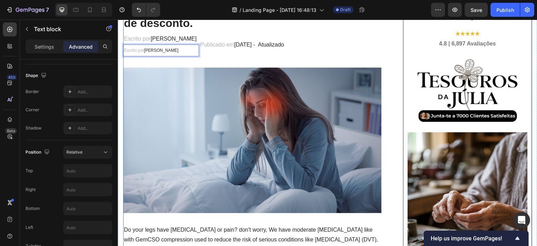
drag, startPoint x: 161, startPoint y: 51, endPoint x: 162, endPoint y: 58, distance: 6.6
click at [186, 49] on p "Escrito por [PERSON_NAME]" at bounding box center [161, 50] width 74 height 10
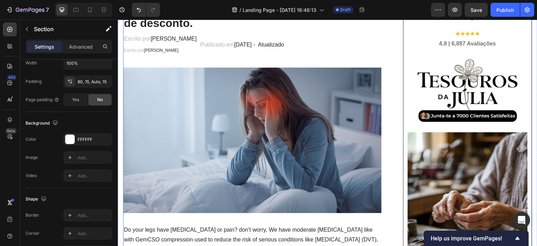
scroll to position [0, 0]
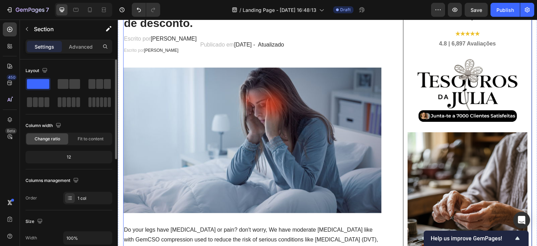
click at [143, 48] on span "Escrito por" at bounding box center [134, 50] width 20 height 5
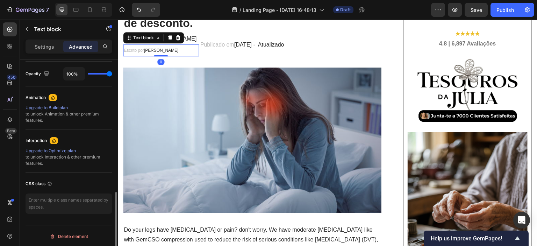
scroll to position [196, 0]
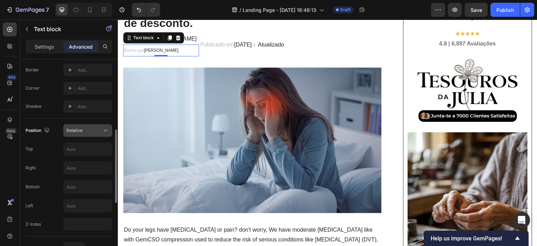
click at [96, 131] on div "Relative" at bounding box center [84, 130] width 36 height 6
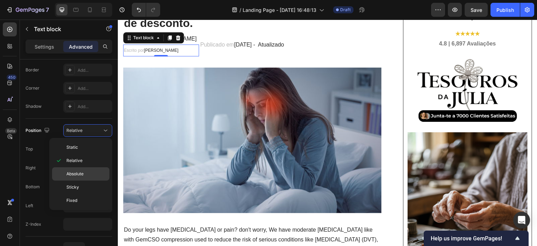
click at [82, 176] on div "Absolute" at bounding box center [80, 173] width 57 height 13
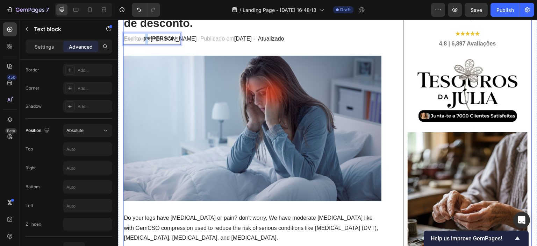
drag, startPoint x: 149, startPoint y: 38, endPoint x: 149, endPoint y: 47, distance: 8.7
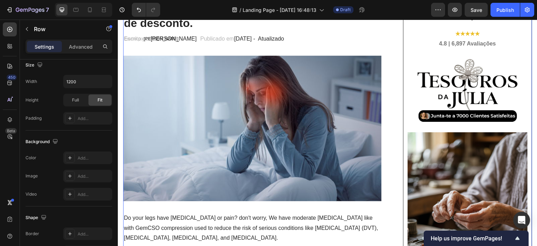
scroll to position [0, 0]
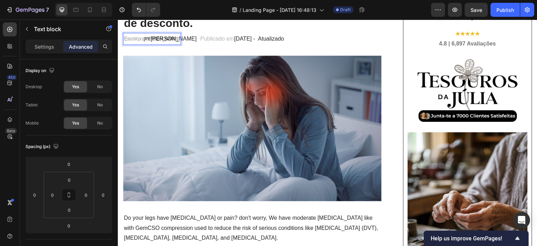
drag, startPoint x: 144, startPoint y: 35, endPoint x: 143, endPoint y: 39, distance: 4.3
click at [143, 39] on p "Escrito por [PERSON_NAME]" at bounding box center [152, 39] width 56 height 10
click at [141, 37] on span "Escrito por" at bounding box center [134, 38] width 20 height 5
click at [142, 37] on span "Escrito por" at bounding box center [134, 38] width 20 height 5
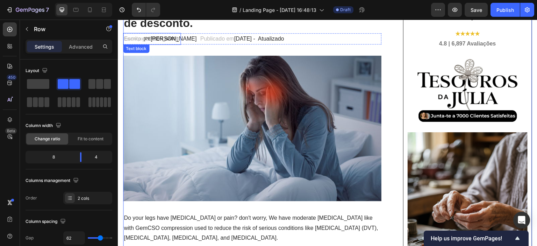
click at [157, 44] on p "Escrito por [PERSON_NAME]" at bounding box center [152, 39] width 56 height 10
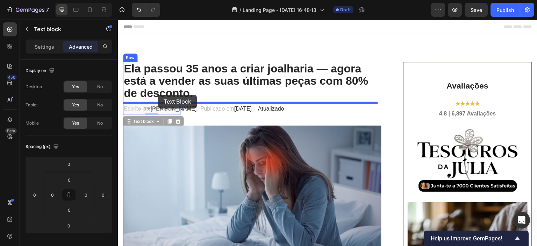
drag, startPoint x: 129, startPoint y: 118, endPoint x: 157, endPoint y: 96, distance: 35.4
type input "8"
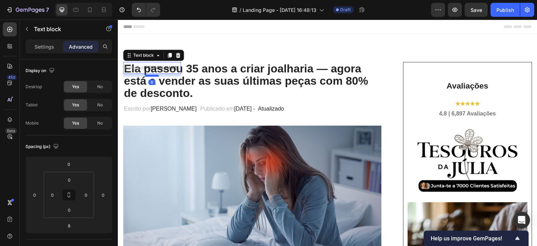
click at [146, 75] on div at bounding box center [152, 75] width 14 height 2
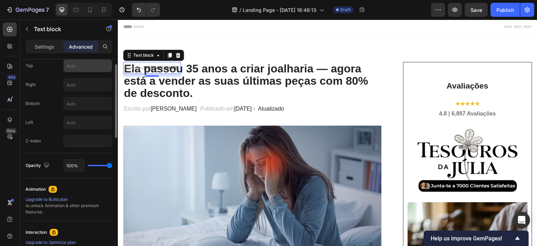
scroll to position [210, 0]
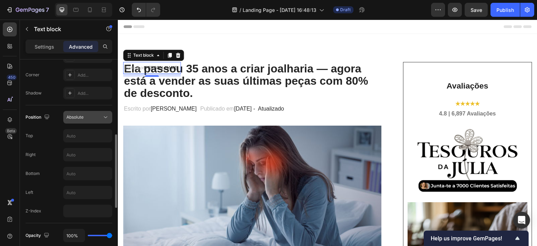
click at [87, 112] on button "Absolute" at bounding box center [87, 117] width 49 height 13
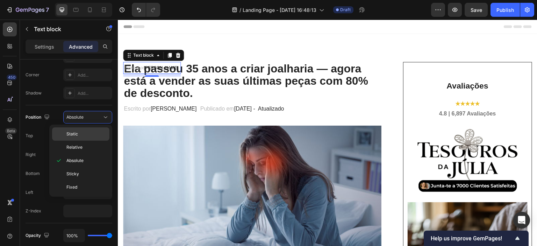
click at [78, 132] on p "Static" at bounding box center [86, 134] width 40 height 6
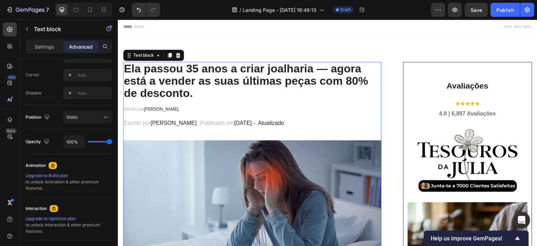
click at [144, 108] on span "Escrito por" at bounding box center [134, 109] width 20 height 5
click at [169, 112] on p "Escrito por [PERSON_NAME]" at bounding box center [252, 109] width 257 height 10
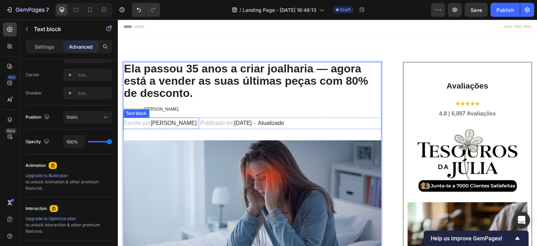
click at [147, 110] on div "Text block" at bounding box center [135, 113] width 23 height 6
click at [189, 104] on p "Escrito por [PERSON_NAME]" at bounding box center [252, 109] width 257 height 10
click at [143, 110] on span "Escrito por" at bounding box center [134, 109] width 20 height 5
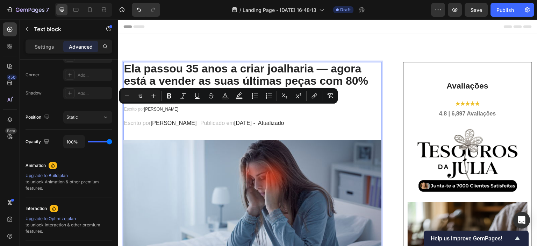
click at [172, 110] on span "[PERSON_NAME]" at bounding box center [161, 109] width 35 height 5
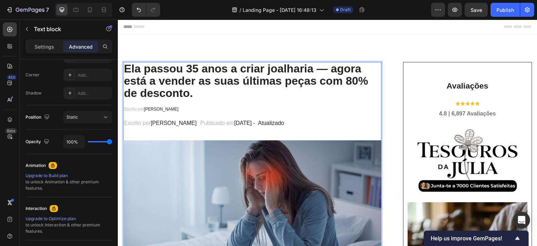
click at [185, 108] on p "Escrito por [PERSON_NAME]" at bounding box center [252, 109] width 257 height 10
click at [184, 106] on p "Escrito por [PERSON_NAME]" at bounding box center [252, 109] width 257 height 10
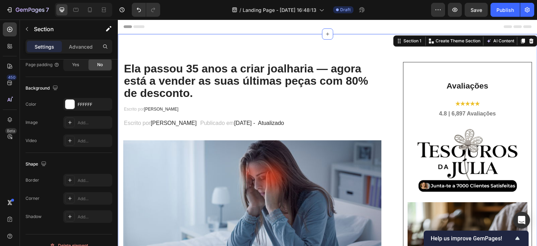
scroll to position [0, 0]
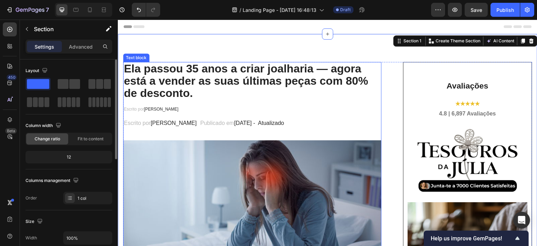
click at [138, 110] on span "Escrito por" at bounding box center [134, 109] width 20 height 5
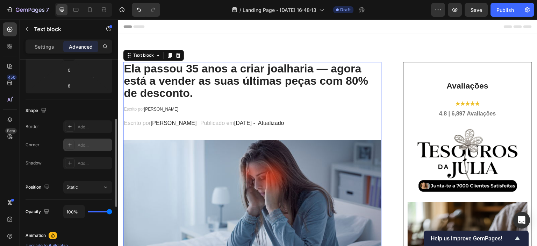
scroll to position [210, 0]
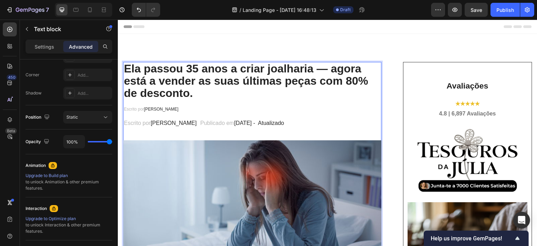
click at [136, 109] on span "Escrito por" at bounding box center [134, 109] width 20 height 5
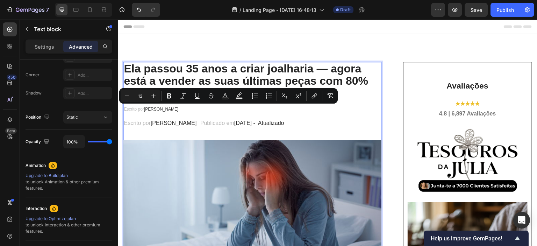
click at [151, 111] on span "[PERSON_NAME]" at bounding box center [161, 109] width 35 height 5
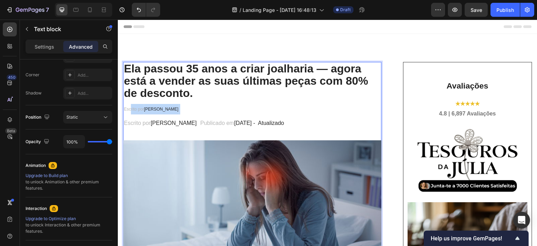
drag, startPoint x: 179, startPoint y: 112, endPoint x: 137, endPoint y: 110, distance: 42.0
click at [130, 111] on p "Escrito por [PERSON_NAME]" at bounding box center [252, 109] width 257 height 10
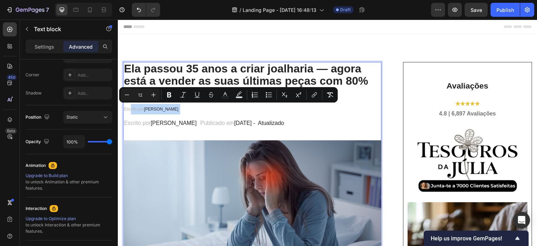
click at [144, 109] on span "Escrito por" at bounding box center [134, 109] width 20 height 5
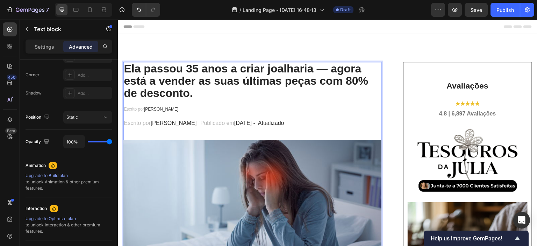
click at [171, 109] on span "[PERSON_NAME]" at bounding box center [161, 109] width 35 height 5
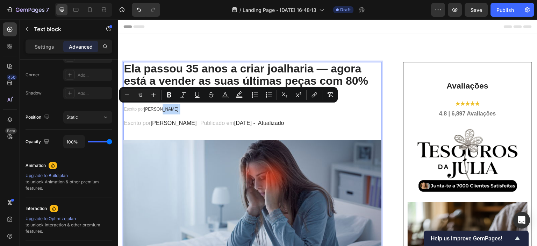
click at [179, 108] on p "Escrito por [PERSON_NAME]" at bounding box center [252, 109] width 257 height 10
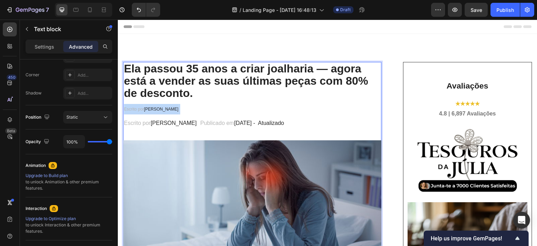
drag, startPoint x: 190, startPoint y: 111, endPoint x: 124, endPoint y: 110, distance: 65.7
click at [124, 110] on div "Escrito por [PERSON_NAME]" at bounding box center [252, 109] width 258 height 12
click at [187, 108] on div "Rich Text Editor. Editing area: main" at bounding box center [252, 109] width 258 height 12
click at [201, 107] on div "Rich Text Editor. Editing area: main" at bounding box center [252, 109] width 258 height 12
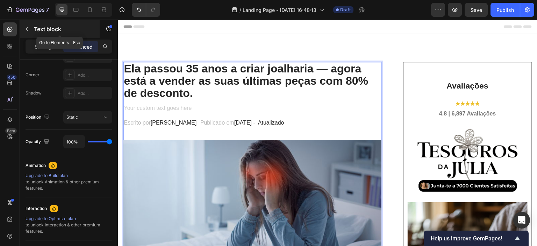
click at [29, 29] on icon "button" at bounding box center [27, 29] width 6 height 6
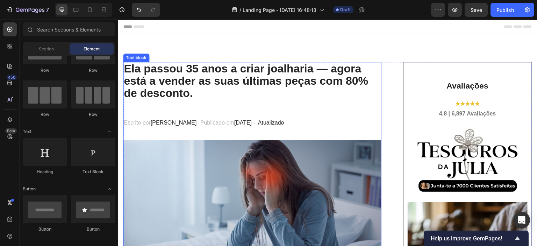
click at [166, 104] on p "Rich Text Editor. Editing area: main" at bounding box center [252, 109] width 257 height 10
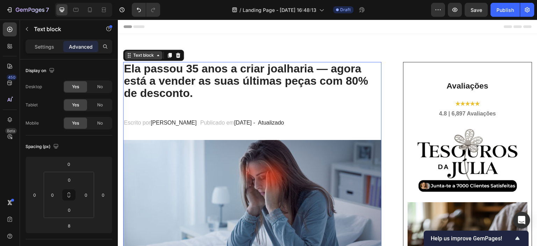
click at [158, 56] on icon at bounding box center [158, 55] width 2 height 1
drag, startPoint x: 169, startPoint y: 106, endPoint x: 174, endPoint y: 127, distance: 20.9
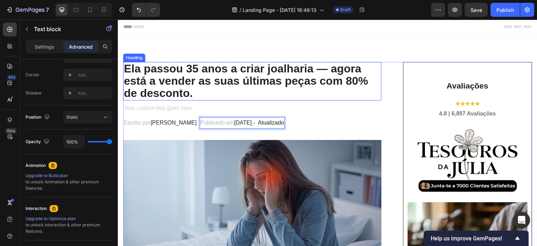
drag, startPoint x: 260, startPoint y: 123, endPoint x: 167, endPoint y: 97, distance: 96.9
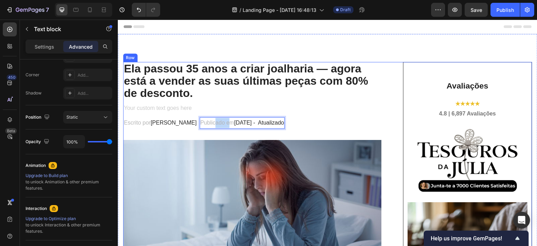
drag, startPoint x: 225, startPoint y: 127, endPoint x: 210, endPoint y: 101, distance: 29.3
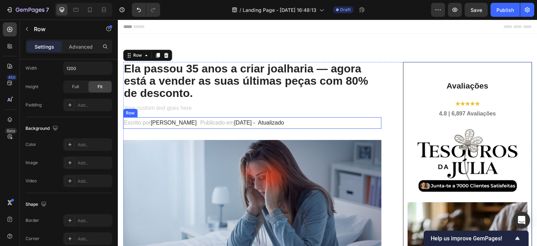
scroll to position [0, 0]
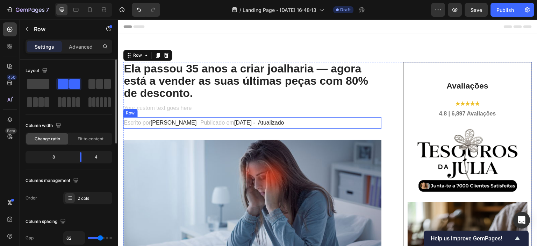
click at [284, 121] on span "[DATE] - Atualizado" at bounding box center [259, 123] width 50 height 6
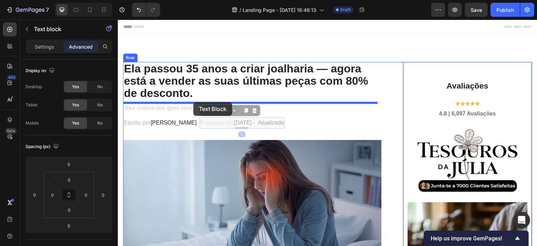
drag, startPoint x: 199, startPoint y: 112, endPoint x: 193, endPoint y: 102, distance: 11.4
type input "8"
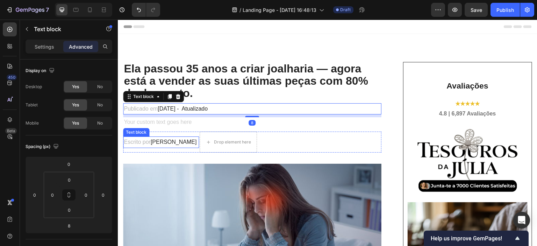
click at [169, 144] on span "[PERSON_NAME]" at bounding box center [173, 142] width 46 height 6
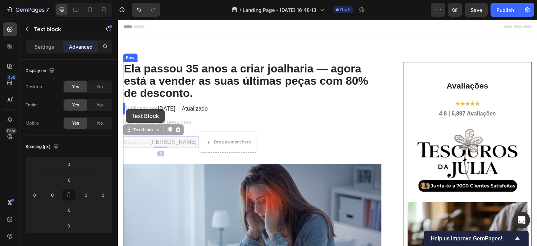
drag, startPoint x: 128, startPoint y: 130, endPoint x: 126, endPoint y: 109, distance: 21.1
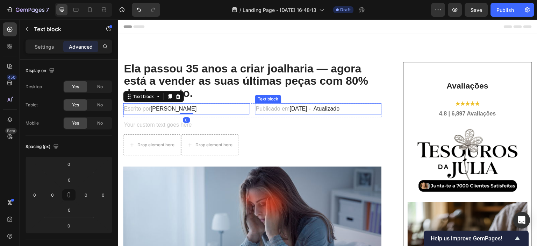
click at [276, 111] on p "Publicado em [DATE] - Atualizado" at bounding box center [317, 109] width 125 height 10
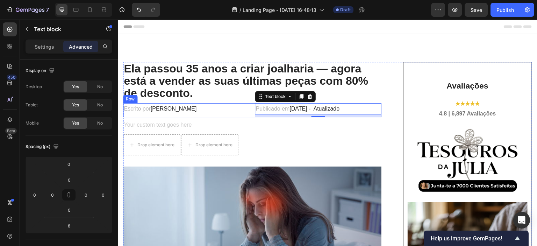
click at [247, 116] on div "Escrito por [PERSON_NAME] Text block" at bounding box center [186, 110] width 126 height 14
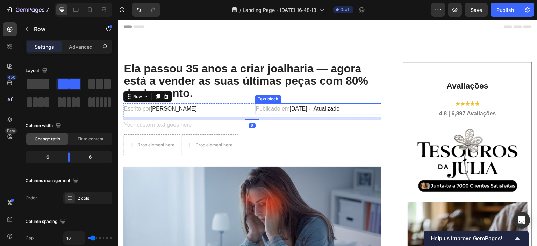
click at [289, 111] on span "[DATE] - Atualizado" at bounding box center [314, 109] width 50 height 6
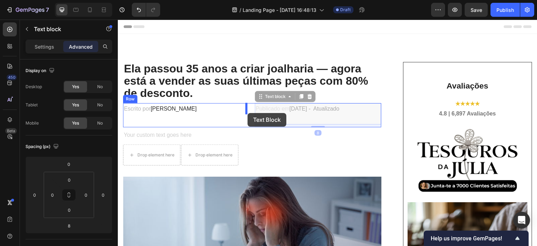
drag, startPoint x: 258, startPoint y: 94, endPoint x: 247, endPoint y: 113, distance: 21.6
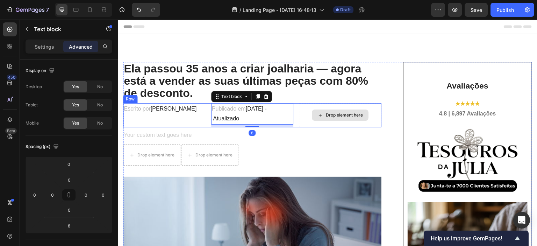
click at [300, 112] on div "Drop element here" at bounding box center [340, 115] width 82 height 24
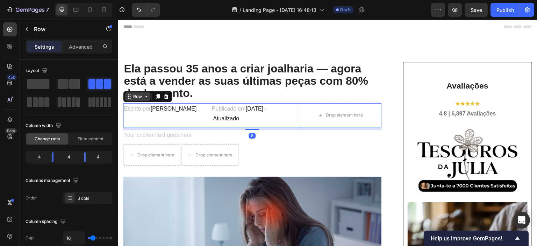
click at [147, 98] on icon at bounding box center [146, 97] width 6 height 6
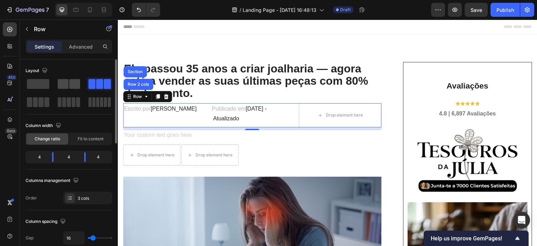
click at [71, 85] on span at bounding box center [74, 84] width 11 height 10
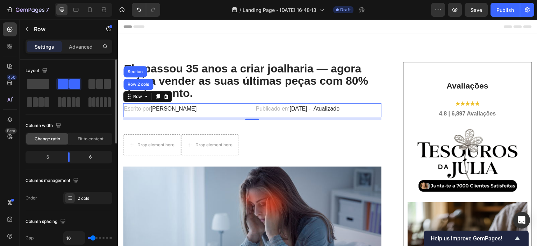
click at [68, 82] on div at bounding box center [69, 84] width 22 height 10
click at [43, 81] on span at bounding box center [38, 84] width 22 height 10
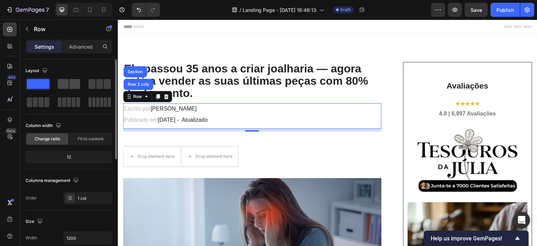
click at [68, 83] on div at bounding box center [69, 84] width 22 height 10
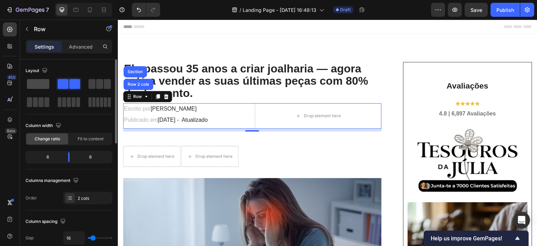
click at [42, 85] on span at bounding box center [38, 84] width 22 height 10
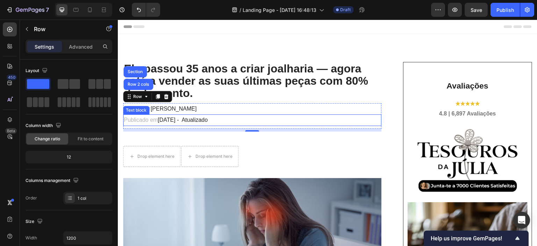
click at [188, 122] on span "[DATE] - Atualizado" at bounding box center [183, 120] width 50 height 6
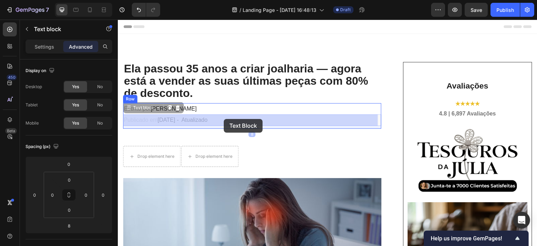
drag, startPoint x: 127, startPoint y: 110, endPoint x: 224, endPoint y: 119, distance: 97.5
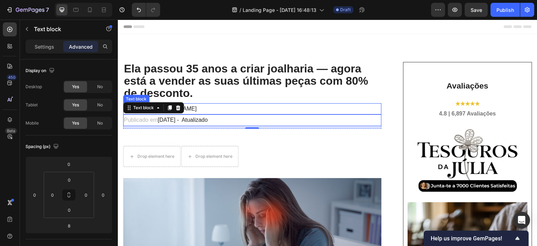
click at [220, 111] on p "Escrito por [PERSON_NAME]" at bounding box center [252, 109] width 257 height 10
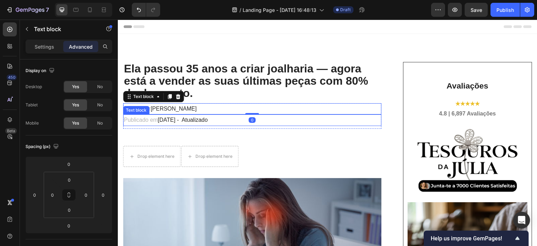
click at [270, 125] on div "Publicado em [DATE] - Atualizado" at bounding box center [252, 120] width 258 height 12
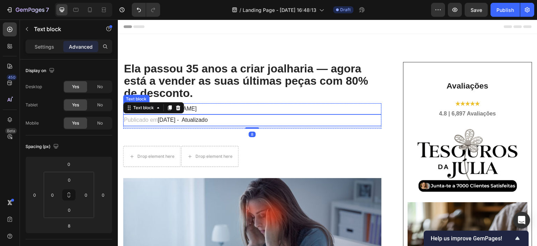
click at [124, 113] on p "Escrito por [PERSON_NAME]" at bounding box center [252, 109] width 257 height 10
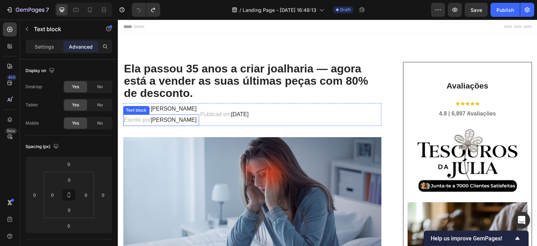
click at [170, 121] on span "[PERSON_NAME]" at bounding box center [173, 120] width 46 height 6
click at [179, 108] on icon at bounding box center [178, 108] width 6 height 6
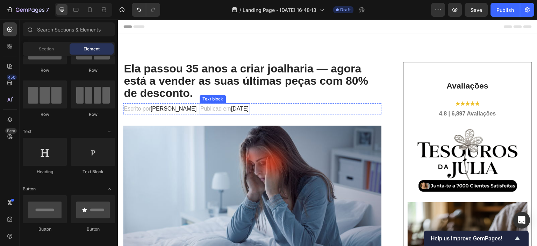
click at [238, 109] on span "[DATE]" at bounding box center [239, 109] width 17 height 6
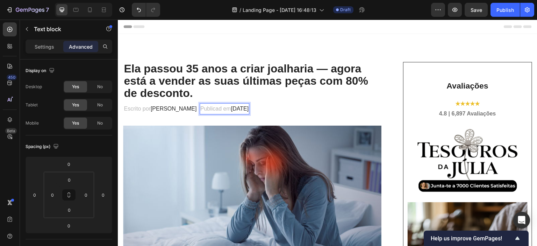
click at [218, 108] on p "Publicad em [DATE]" at bounding box center [224, 109] width 48 height 10
click at [216, 109] on p "Publicad em [DATE]" at bounding box center [224, 109] width 48 height 10
click at [252, 112] on p "Publicado em [DATE]" at bounding box center [225, 109] width 51 height 10
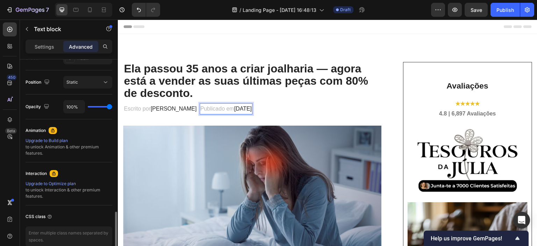
scroll to position [278, 0]
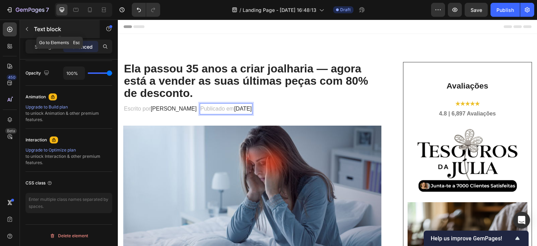
click at [25, 30] on icon "button" at bounding box center [27, 29] width 6 height 6
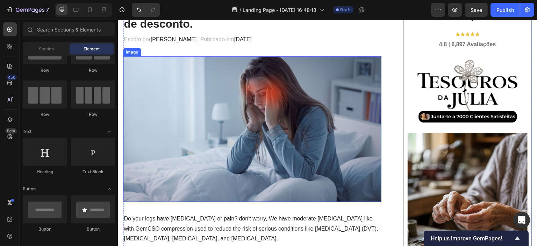
scroll to position [70, 0]
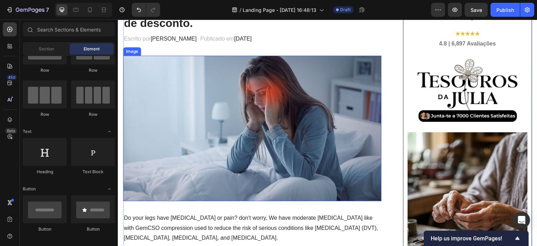
click at [248, 121] on img at bounding box center [252, 128] width 258 height 145
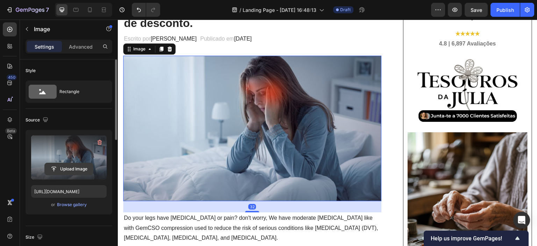
click at [71, 169] on input "file" at bounding box center [69, 169] width 48 height 12
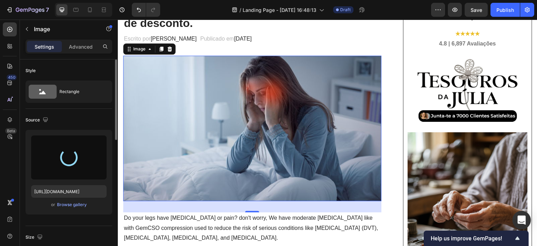
type input "[URL][DOMAIN_NAME]"
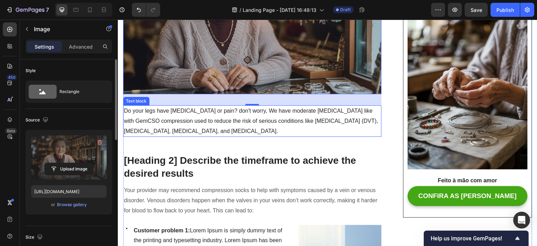
scroll to position [210, 0]
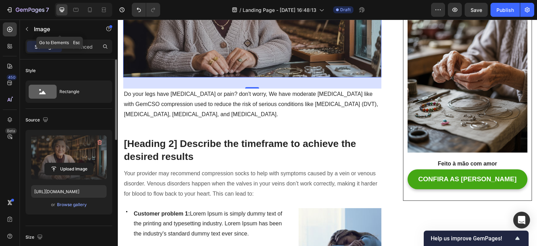
click at [24, 29] on icon "button" at bounding box center [27, 29] width 6 height 6
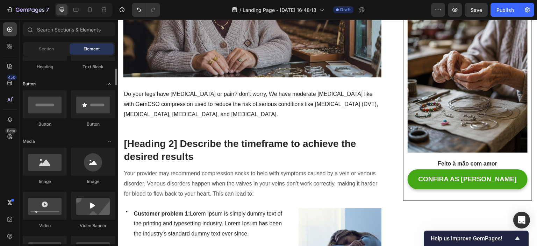
scroll to position [105, 0]
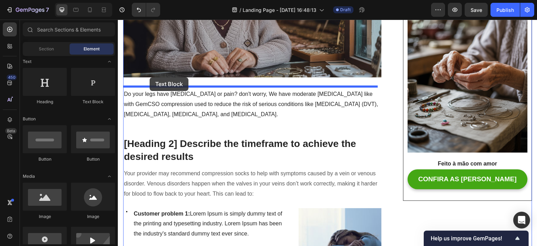
drag, startPoint x: 207, startPoint y: 102, endPoint x: 150, endPoint y: 77, distance: 62.6
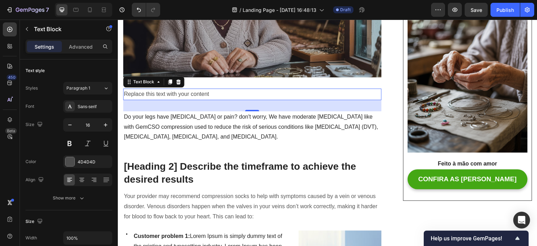
click at [252, 103] on div "32" at bounding box center [252, 106] width 8 height 6
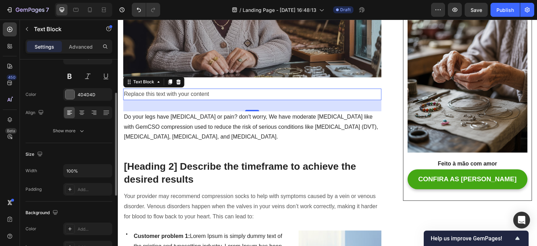
scroll to position [0, 0]
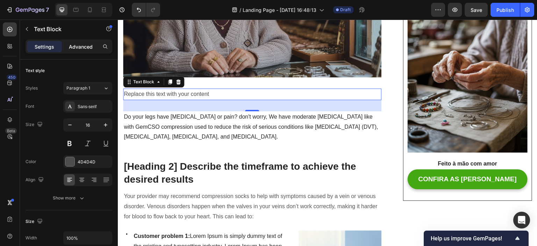
click at [82, 52] on div "Advanced" at bounding box center [80, 46] width 35 height 11
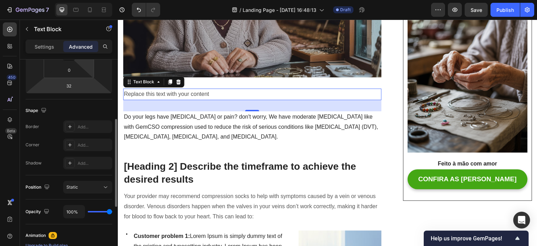
scroll to position [105, 0]
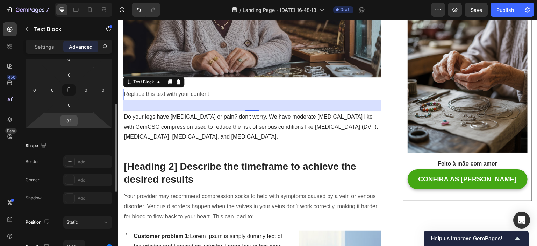
click at [73, 122] on input "32" at bounding box center [69, 120] width 14 height 10
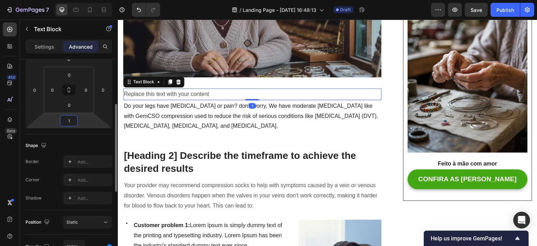
type input "10"
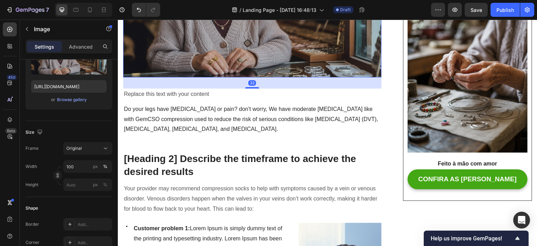
scroll to position [0, 0]
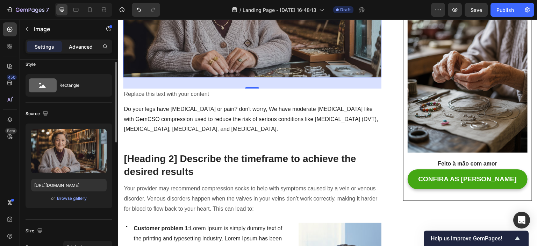
click at [82, 49] on p "Advanced" at bounding box center [81, 46] width 24 height 7
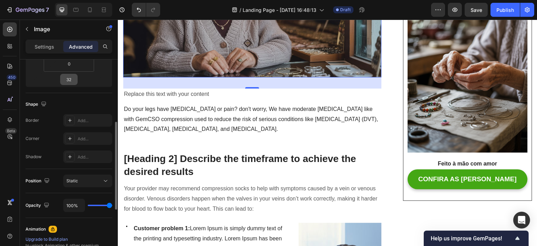
scroll to position [111, 0]
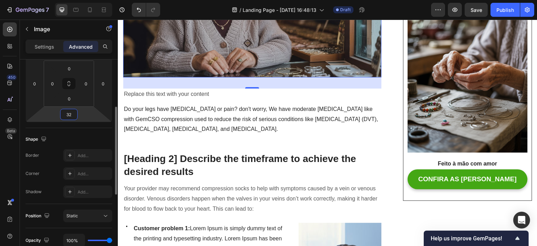
click at [66, 114] on input "32" at bounding box center [69, 114] width 14 height 10
click at [67, 115] on input "32" at bounding box center [69, 114] width 14 height 10
click at [69, 114] on input "32" at bounding box center [69, 114] width 14 height 10
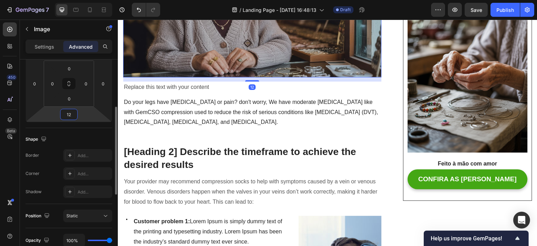
type input "2"
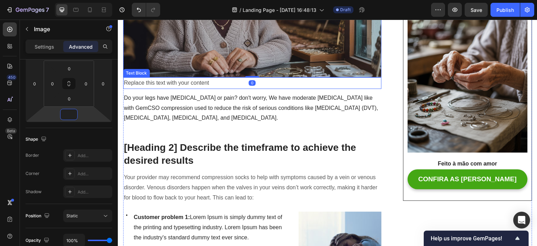
click at [187, 79] on div "Replace this text with your content" at bounding box center [252, 83] width 258 height 12
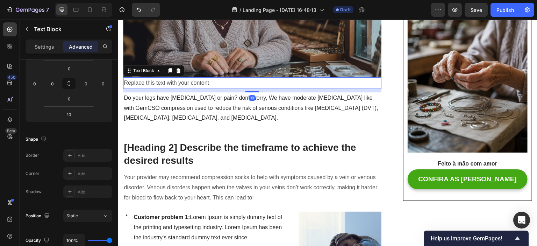
scroll to position [0, 0]
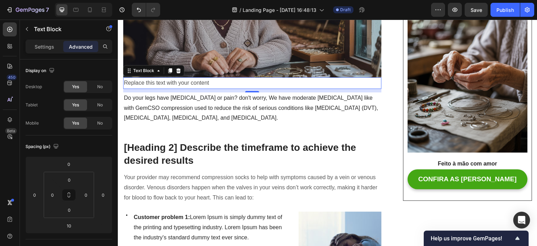
click at [208, 81] on div "Replace this text with your content" at bounding box center [252, 83] width 258 height 12
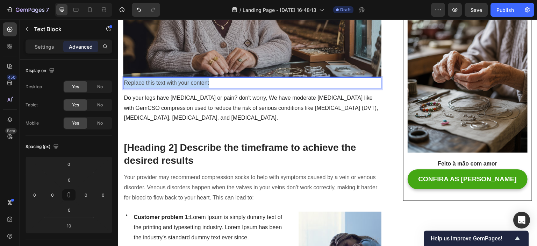
drag, startPoint x: 216, startPoint y: 81, endPoint x: 125, endPoint y: 85, distance: 90.2
click at [125, 85] on p "Replace this text with your content" at bounding box center [252, 83] width 257 height 10
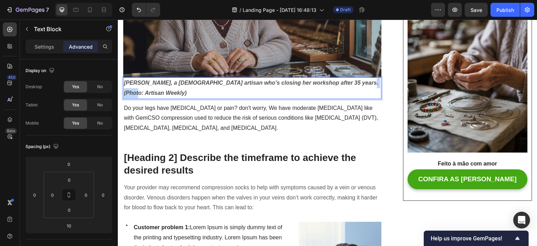
drag, startPoint x: 349, startPoint y: 82, endPoint x: 370, endPoint y: 82, distance: 21.0
click at [370, 82] on p "[PERSON_NAME], a [DEMOGRAPHIC_DATA] artisan who’s closing her workshop after 35…" at bounding box center [252, 88] width 257 height 20
click at [189, 89] on strong "[PERSON_NAME], a [DEMOGRAPHIC_DATA] artisan who’s closing her workshop after 35…" at bounding box center [251, 88] width 254 height 16
drag, startPoint x: 346, startPoint y: 81, endPoint x: 331, endPoint y: 81, distance: 15.0
click at [331, 81] on strong "[PERSON_NAME], a [DEMOGRAPHIC_DATA] artisan who’s closing her workshop after 35…" at bounding box center [251, 88] width 254 height 16
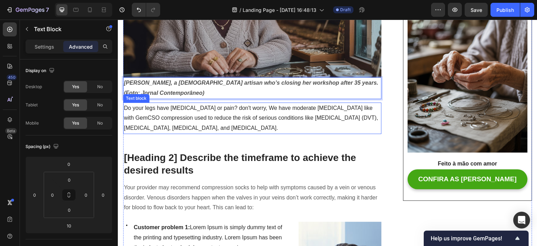
click at [205, 108] on p "Do your legs have [MEDICAL_DATA] or pain? don't worry, We have moderate [MEDICA…" at bounding box center [252, 118] width 257 height 30
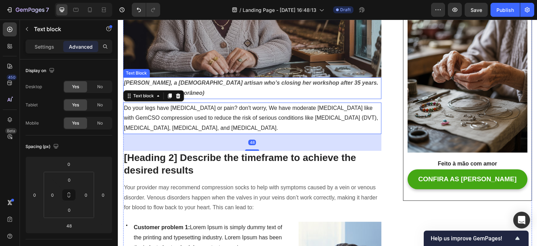
click at [197, 89] on p "[PERSON_NAME], a [DEMOGRAPHIC_DATA] artisan who’s closing her workshop after 35…" at bounding box center [252, 88] width 257 height 20
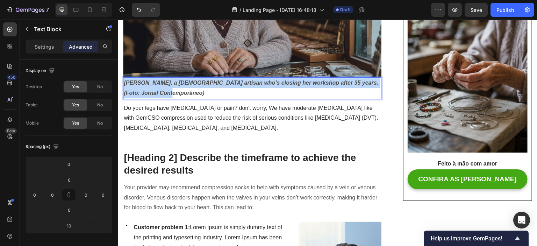
drag, startPoint x: 181, startPoint y: 92, endPoint x: 124, endPoint y: 81, distance: 58.1
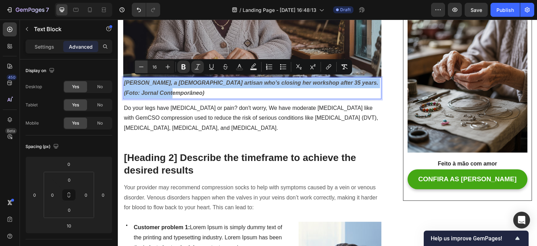
click at [139, 66] on icon "Editor contextual toolbar" at bounding box center [141, 66] width 5 height 0
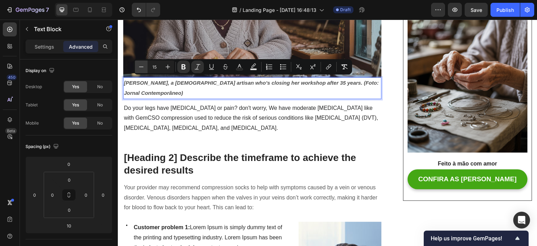
click at [140, 66] on icon "Editor contextual toolbar" at bounding box center [141, 66] width 7 height 7
type input "14"
click at [248, 64] on button "Text Background Color" at bounding box center [253, 66] width 13 height 13
type input "000000"
type input "77"
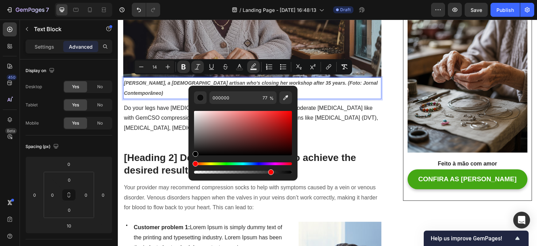
drag, startPoint x: 195, startPoint y: 153, endPoint x: 188, endPoint y: 160, distance: 8.9
click at [188, 160] on div "000000 77 %" at bounding box center [242, 130] width 109 height 89
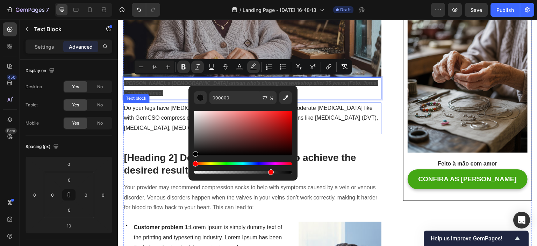
click at [348, 119] on p "Do your legs have [MEDICAL_DATA] or pain? don't worry, We have moderate [MEDICA…" at bounding box center [252, 118] width 257 height 30
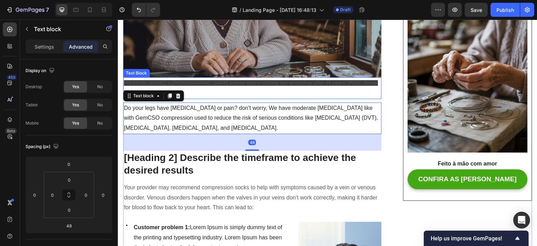
click at [316, 78] on p "[PERSON_NAME], a [DEMOGRAPHIC_DATA] artisan who’s closing her workshop after 35…" at bounding box center [252, 88] width 257 height 20
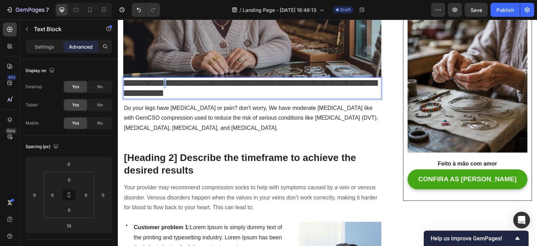
click at [152, 81] on strong "[PERSON_NAME], a [DEMOGRAPHIC_DATA] artisan who’s closing her workshop after 35…" at bounding box center [251, 88] width 254 height 16
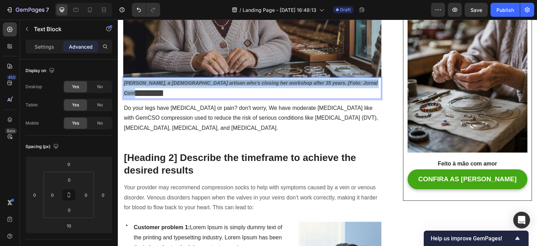
click at [152, 81] on strong "[PERSON_NAME], a [DEMOGRAPHIC_DATA] artisan who’s closing her workshop after 35…" at bounding box center [251, 88] width 254 height 16
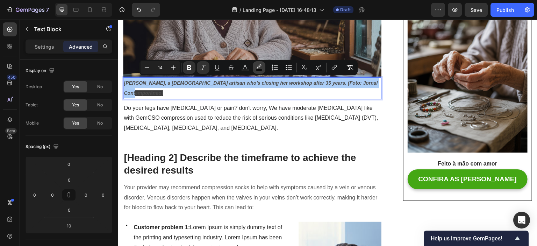
click at [260, 66] on icon "Editor contextual toolbar" at bounding box center [259, 66] width 5 height 4
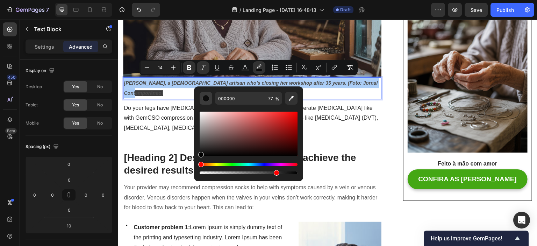
click at [209, 100] on div "Editor contextual toolbar" at bounding box center [205, 98] width 7 height 7
click at [276, 97] on span "%" at bounding box center [277, 99] width 4 height 8
click at [272, 97] on input "77" at bounding box center [273, 98] width 17 height 13
type input "77"
click at [276, 108] on div "Editor contextual toolbar" at bounding box center [249, 139] width 98 height 71
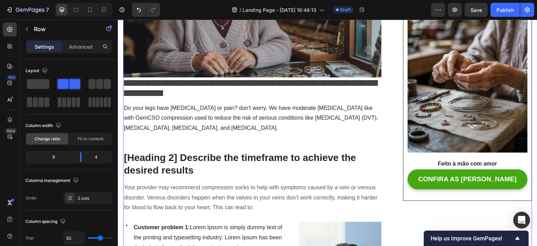
click at [359, 80] on strong "[PERSON_NAME], a [DEMOGRAPHIC_DATA] artisan who’s closing her workshop after 35…" at bounding box center [251, 88] width 254 height 16
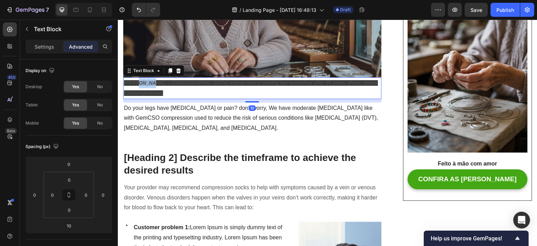
click at [145, 80] on strong "[PERSON_NAME], a [DEMOGRAPHIC_DATA] artisan who’s closing her workshop after 35…" at bounding box center [251, 88] width 254 height 16
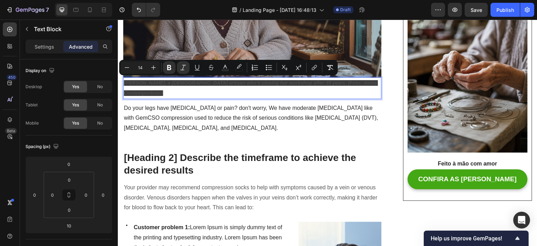
click at [186, 81] on strong "[PERSON_NAME], a [DEMOGRAPHIC_DATA] artisan who’s closing her workshop after 35…" at bounding box center [251, 88] width 254 height 16
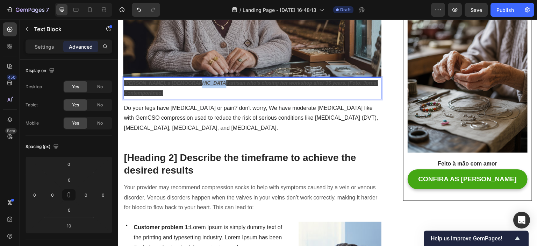
click at [186, 81] on strong "[PERSON_NAME], a [DEMOGRAPHIC_DATA] artisan who’s closing her workshop after 35…" at bounding box center [251, 88] width 254 height 16
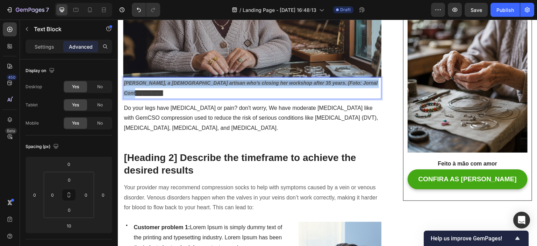
click at [186, 81] on strong "[PERSON_NAME], a [DEMOGRAPHIC_DATA] artisan who’s closing her workshop after 35…" at bounding box center [251, 88] width 254 height 16
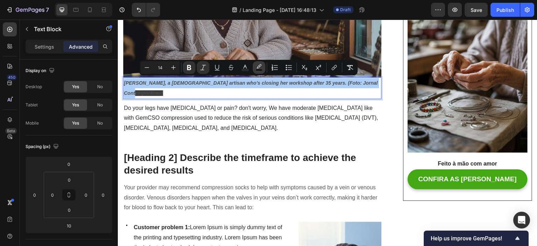
click at [256, 68] on icon "Editor contextual toolbar" at bounding box center [258, 67] width 7 height 7
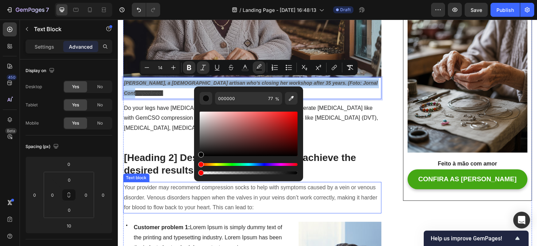
drag, startPoint x: 392, startPoint y: 192, endPoint x: 172, endPoint y: 172, distance: 221.1
type input "0"
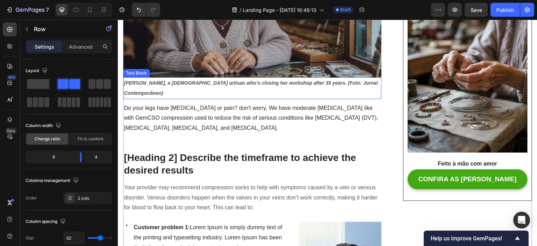
click at [363, 81] on strong "[PERSON_NAME], a [DEMOGRAPHIC_DATA] artisan who’s closing her workshop after 35…" at bounding box center [251, 88] width 254 height 16
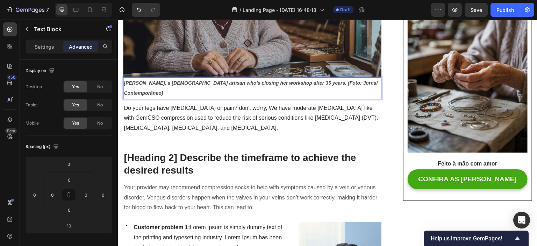
click at [266, 80] on strong "[PERSON_NAME], a [DEMOGRAPHIC_DATA] artisan who’s closing her workshop after 35…" at bounding box center [251, 88] width 254 height 16
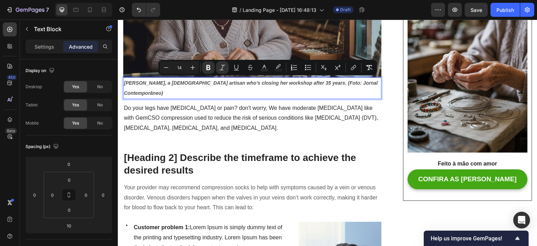
click at [276, 81] on strong "[PERSON_NAME], a [DEMOGRAPHIC_DATA] artisan who’s closing her workshop after 35…" at bounding box center [251, 88] width 254 height 16
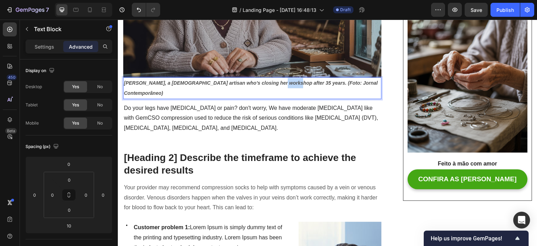
click at [276, 81] on strong "[PERSON_NAME], a [DEMOGRAPHIC_DATA] artisan who’s closing her workshop after 35…" at bounding box center [251, 88] width 254 height 16
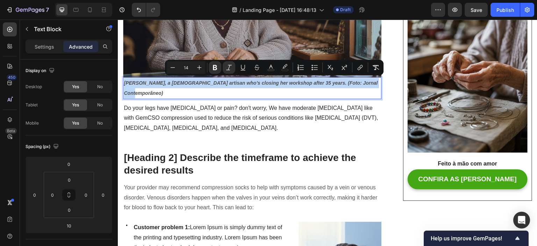
click at [276, 81] on strong "[PERSON_NAME], a [DEMOGRAPHIC_DATA] artisan who’s closing her workshop after 35…" at bounding box center [251, 88] width 254 height 16
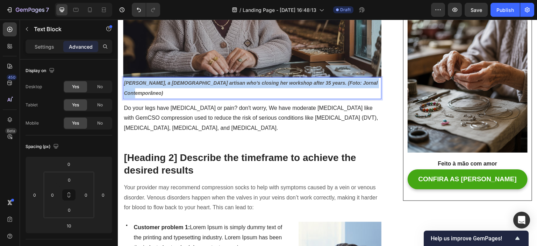
click at [276, 81] on strong "[PERSON_NAME], a [DEMOGRAPHIC_DATA] artisan who’s closing her workshop after 35…" at bounding box center [251, 88] width 254 height 16
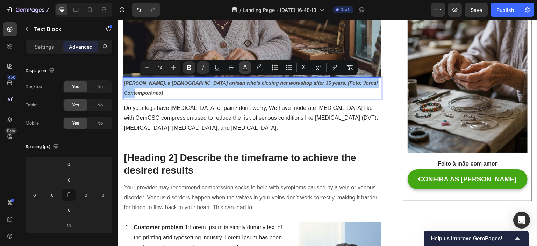
click at [246, 70] on rect "Editor contextual toolbar" at bounding box center [245, 70] width 7 height 2
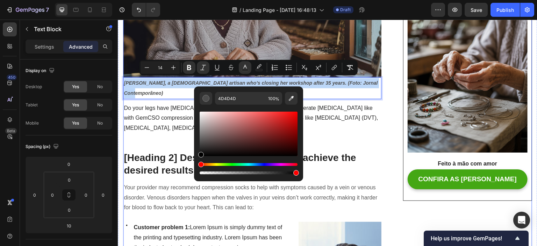
drag, startPoint x: 320, startPoint y: 164, endPoint x: 188, endPoint y: 166, distance: 131.8
type input "000000"
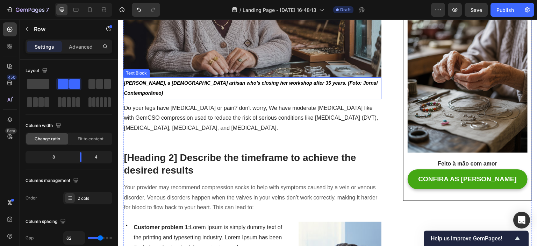
click at [279, 82] on strong "[PERSON_NAME], a [DEMOGRAPHIC_DATA] artisan who’s closing her workshop after 35…" at bounding box center [251, 88] width 254 height 16
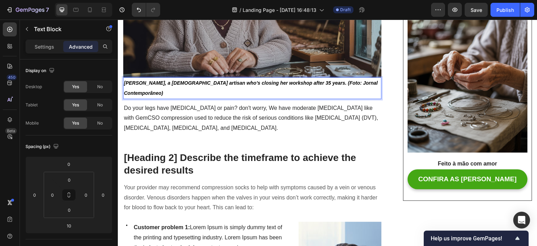
click at [302, 80] on strong "[PERSON_NAME], a [DEMOGRAPHIC_DATA] artisan who’s closing her workshop after 35…" at bounding box center [251, 88] width 254 height 16
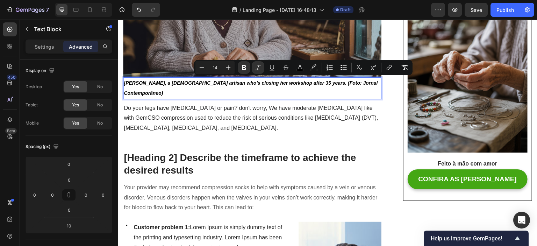
click at [301, 82] on strong "[PERSON_NAME], a [DEMOGRAPHIC_DATA] artisan who’s closing her workshop after 35…" at bounding box center [251, 88] width 254 height 16
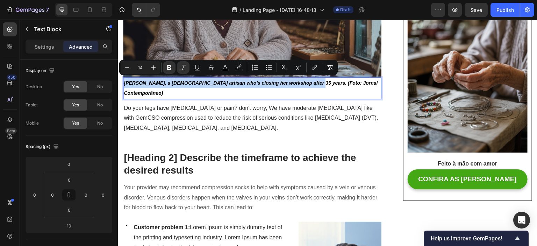
drag, startPoint x: 302, startPoint y: 81, endPoint x: 124, endPoint y: 83, distance: 177.5
click at [124, 83] on strong "[PERSON_NAME], a [DEMOGRAPHIC_DATA] artisan who’s closing her workshop after 35…" at bounding box center [251, 88] width 254 height 16
copy strong "[PERSON_NAME], a [DEMOGRAPHIC_DATA] artisan who’s closing her workshop after 35…"
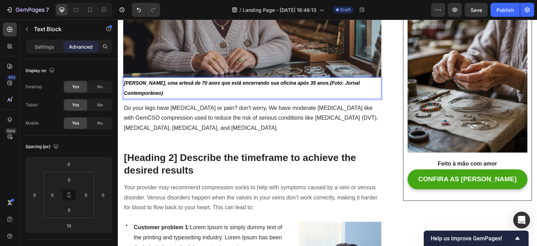
click at [349, 80] on p "[PERSON_NAME], uma artesã de 70 anos que está encerrando sua oficina após 35 an…" at bounding box center [252, 88] width 257 height 20
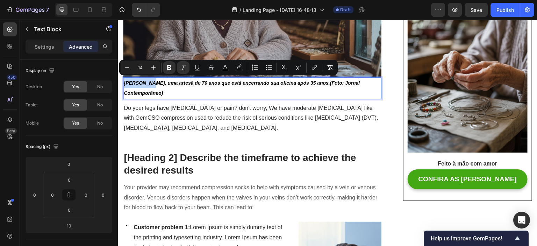
drag, startPoint x: 149, startPoint y: 82, endPoint x: 123, endPoint y: 82, distance: 25.9
click at [123, 82] on div "[PERSON_NAME], uma artesã de 70 anos que está encerrando sua oficina após 35 an…" at bounding box center [252, 88] width 258 height 22
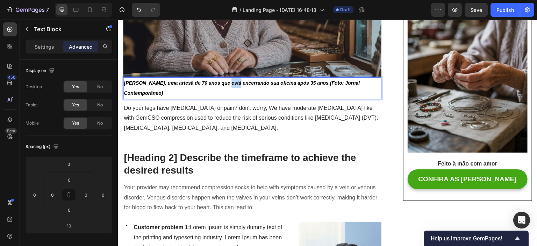
drag, startPoint x: 225, startPoint y: 82, endPoint x: 233, endPoint y: 80, distance: 8.6
click at [233, 80] on strong "[PERSON_NAME], uma artesã de 70 anos que está encerrando sua oficina após 35 an…" at bounding box center [242, 88] width 236 height 16
drag, startPoint x: 251, startPoint y: 81, endPoint x: 259, endPoint y: 80, distance: 8.1
click at [259, 80] on strong "[PERSON_NAME], uma artesã de 70 anos que vai encerrando sua oficina após 35 ano…" at bounding box center [240, 88] width 233 height 16
click at [351, 82] on p "[PERSON_NAME], uma artesã de 70 anos que vai encerrar a sua oficina após 35 ano…" at bounding box center [252, 88] width 257 height 20
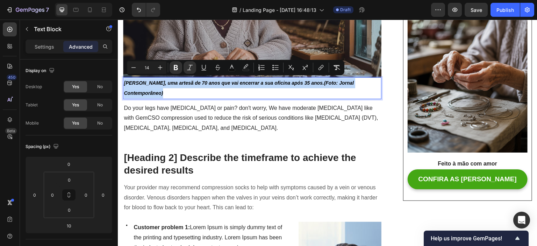
drag, startPoint x: 341, startPoint y: 93, endPoint x: 235, endPoint y: 97, distance: 106.3
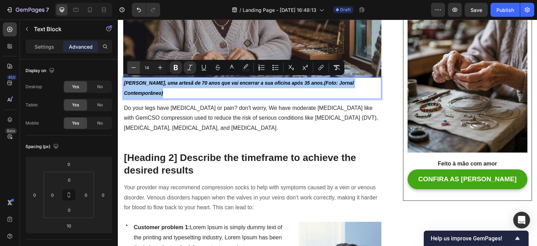
click at [132, 67] on icon "Editor contextual toolbar" at bounding box center [133, 67] width 7 height 7
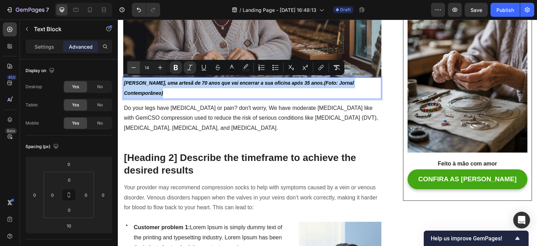
type input "13"
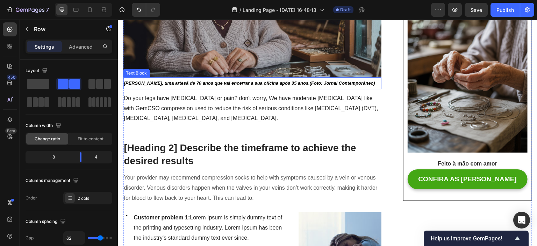
click at [307, 81] on strong "[PERSON_NAME], uma artesã de 70 anos que vai encerrar a sua oficina após 35 ano…" at bounding box center [249, 82] width 251 height 5
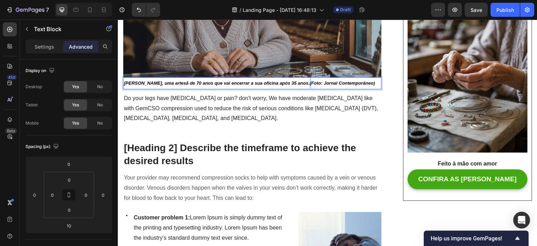
click at [303, 81] on strong "[PERSON_NAME], uma artesã de 70 anos que vai encerrar a sua oficina após 35 ano…" at bounding box center [249, 82] width 251 height 5
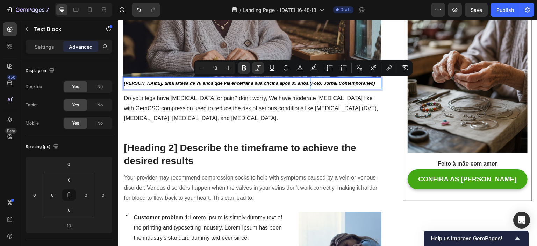
click at [303, 82] on strong "[PERSON_NAME], uma artesã de 70 anos que vai encerrar a sua oficina após 35 ano…" at bounding box center [249, 82] width 251 height 5
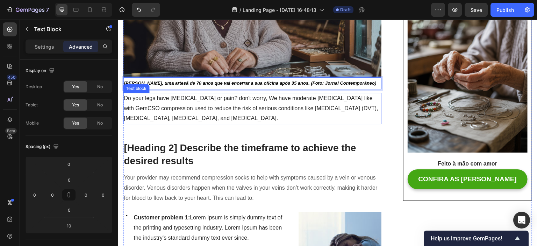
click at [364, 102] on p "Do your legs have [MEDICAL_DATA] or pain? don't worry, We have moderate [MEDICA…" at bounding box center [252, 108] width 257 height 30
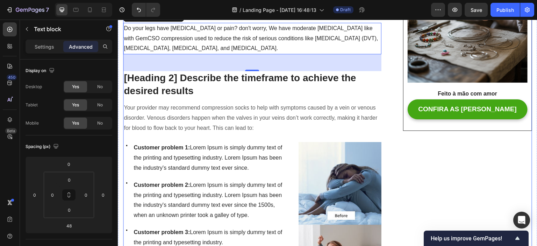
scroll to position [349, 0]
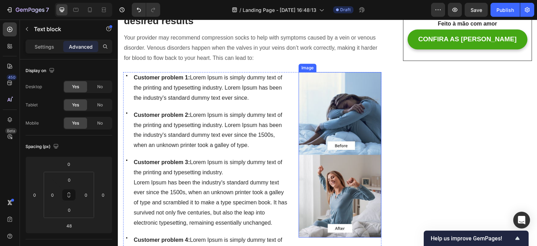
click at [342, 105] on img at bounding box center [339, 154] width 82 height 165
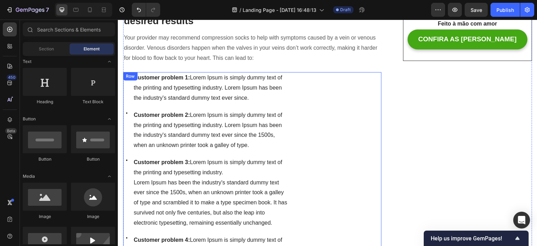
click at [313, 123] on div "Image" at bounding box center [339, 179] width 82 height 214
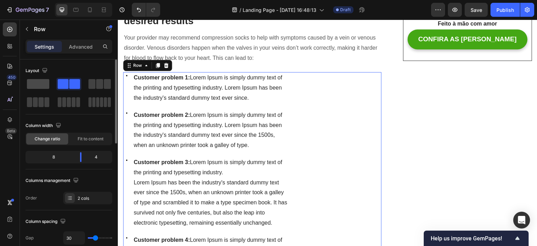
click at [43, 84] on span at bounding box center [38, 84] width 22 height 10
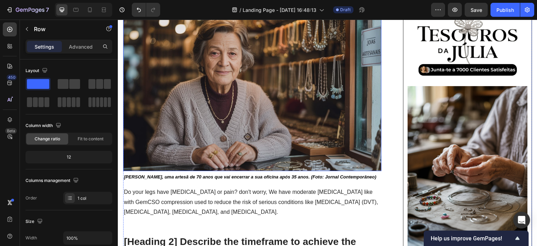
scroll to position [35, 0]
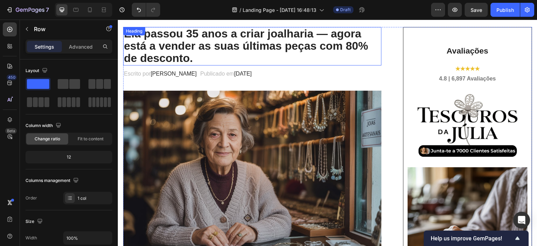
click at [196, 37] on p "Ela passou 35 anos a criar joalharia — agora está a vender as suas últimas peça…" at bounding box center [252, 46] width 257 height 37
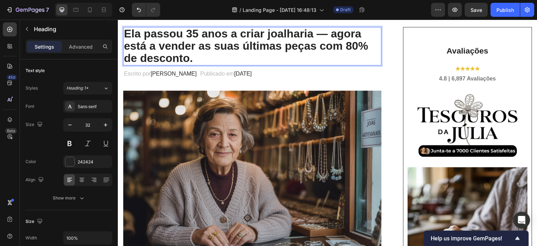
click at [198, 33] on p "Ela passou 35 anos a criar joalharia — agora está a vender as suas últimas peça…" at bounding box center [252, 46] width 257 height 37
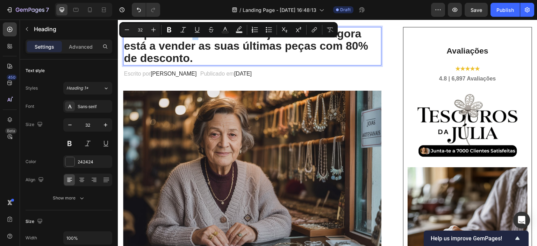
drag, startPoint x: 196, startPoint y: 35, endPoint x: 189, endPoint y: 37, distance: 7.3
click at [189, 37] on p "Ela passou 35 anos a criar joalharia — agora está a vender as suas últimas peça…" at bounding box center [252, 46] width 257 height 37
click at [196, 39] on p "Ela passou 35 anos a criar joalharia — agora está a vender as suas últimas peça…" at bounding box center [252, 46] width 257 height 37
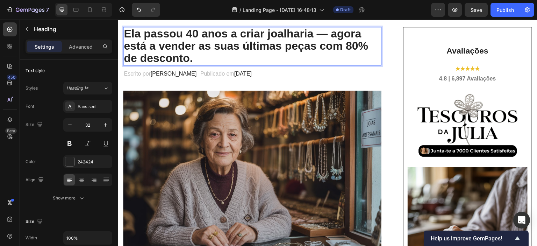
click at [347, 48] on p "Ela passou 40 anos a criar joalharia — agora está a vender as suas últimas peça…" at bounding box center [252, 46] width 257 height 37
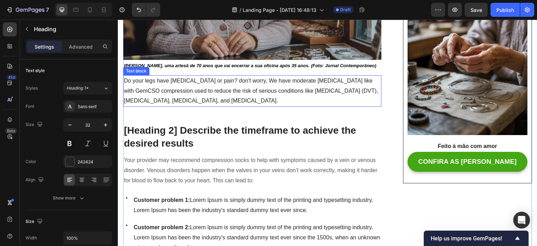
scroll to position [210, 0]
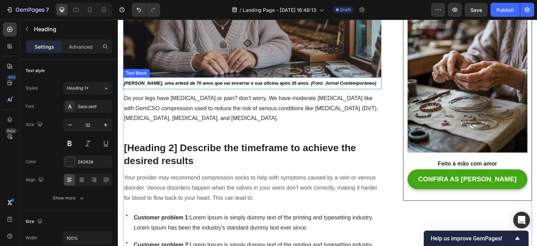
click at [287, 81] on strong "[PERSON_NAME], uma artesã de 70 anos que vai encerrar a sua oficina após 35 ano…" at bounding box center [250, 82] width 252 height 5
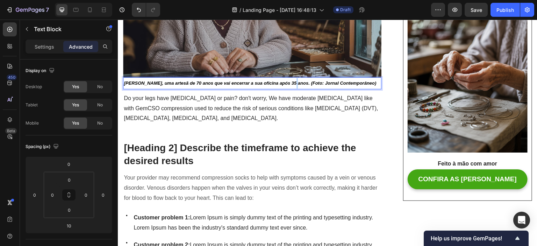
click at [289, 81] on strong "[PERSON_NAME], uma artesã de 70 anos que vai encerrar a sua oficina após 35 ano…" at bounding box center [250, 82] width 252 height 5
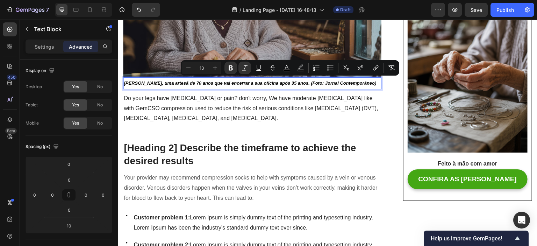
click at [287, 81] on strong "[PERSON_NAME], uma artesã de 70 anos que vai encerrar a sua oficina após 35 ano…" at bounding box center [250, 82] width 252 height 5
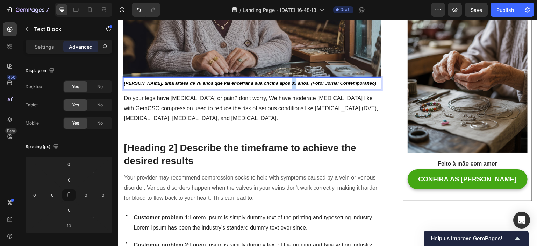
drag, startPoint x: 284, startPoint y: 81, endPoint x: 289, endPoint y: 81, distance: 4.2
click at [289, 81] on strong "[PERSON_NAME], uma artesã de 70 anos que vai encerrar a sua oficina após 35 ano…" at bounding box center [250, 82] width 252 height 5
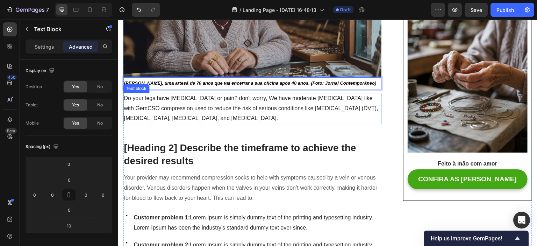
click at [290, 108] on p "Do your legs have [MEDICAL_DATA] or pain? don't worry, We have moderate [MEDICA…" at bounding box center [252, 108] width 257 height 30
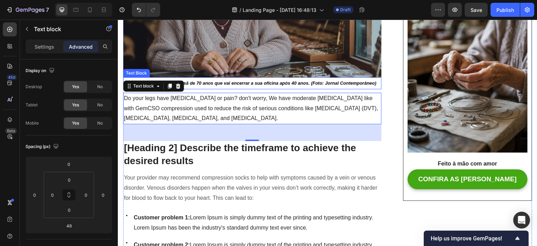
click at [309, 84] on p "[PERSON_NAME], uma artesã de 70 anos que vai encerrar a sua oficina após 40 ano…" at bounding box center [252, 83] width 257 height 10
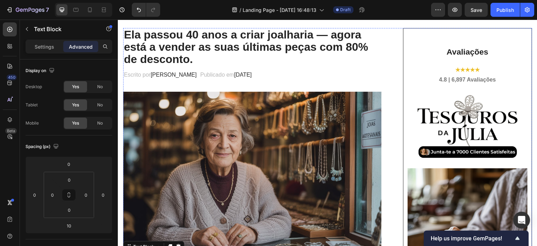
scroll to position [0, 0]
